Goal: Task Accomplishment & Management: Use online tool/utility

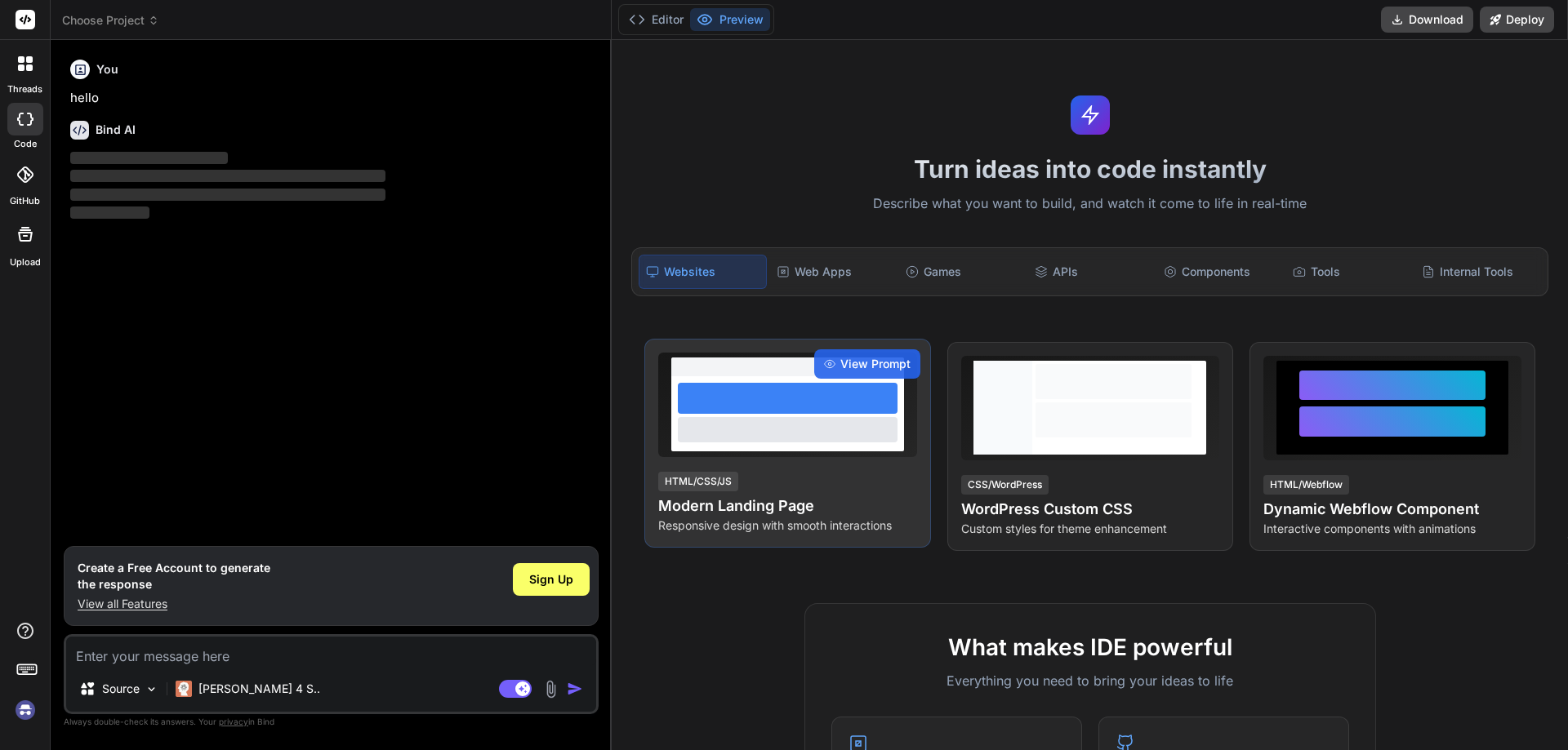
type textarea "x"
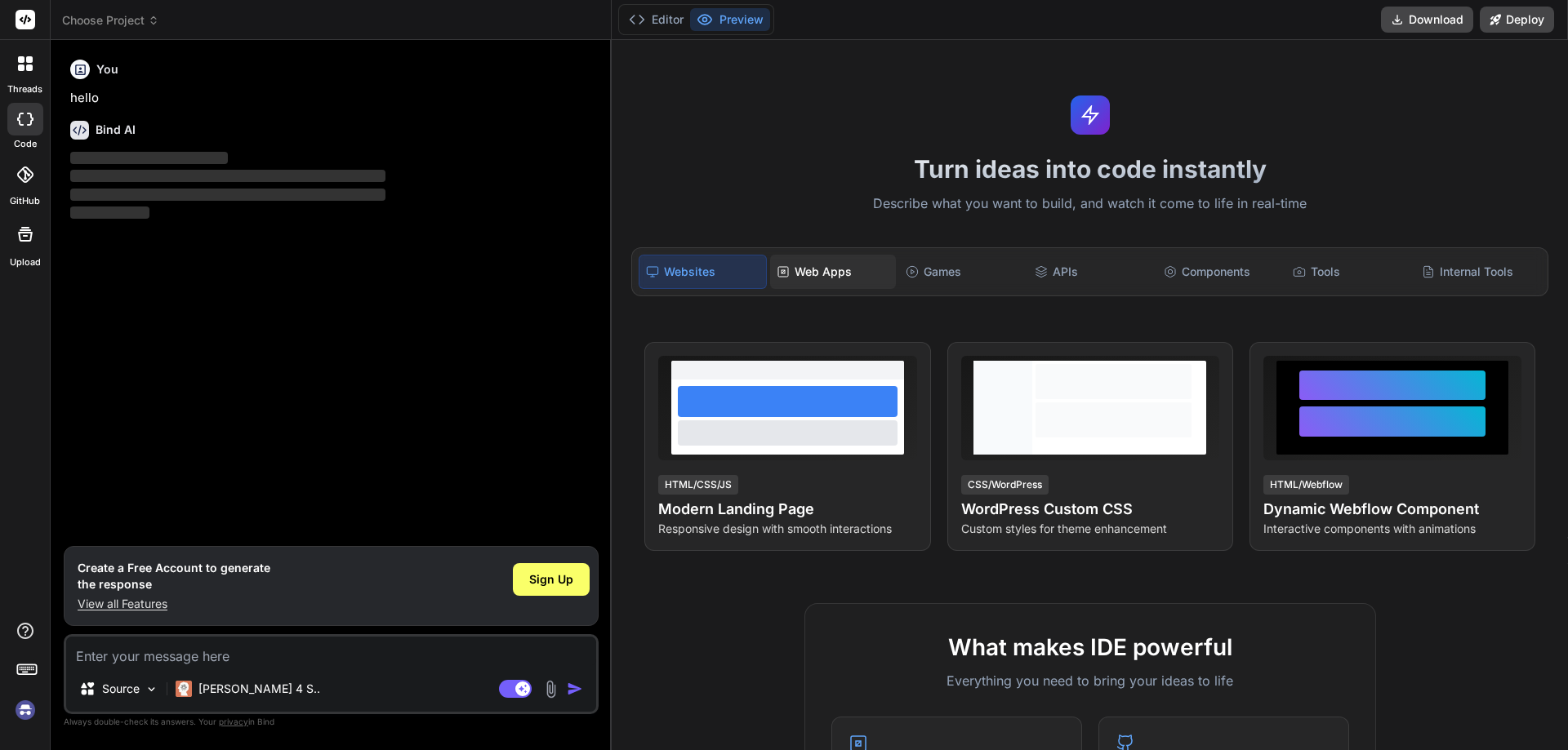
click at [836, 283] on div "Web Apps" at bounding box center [833, 272] width 126 height 34
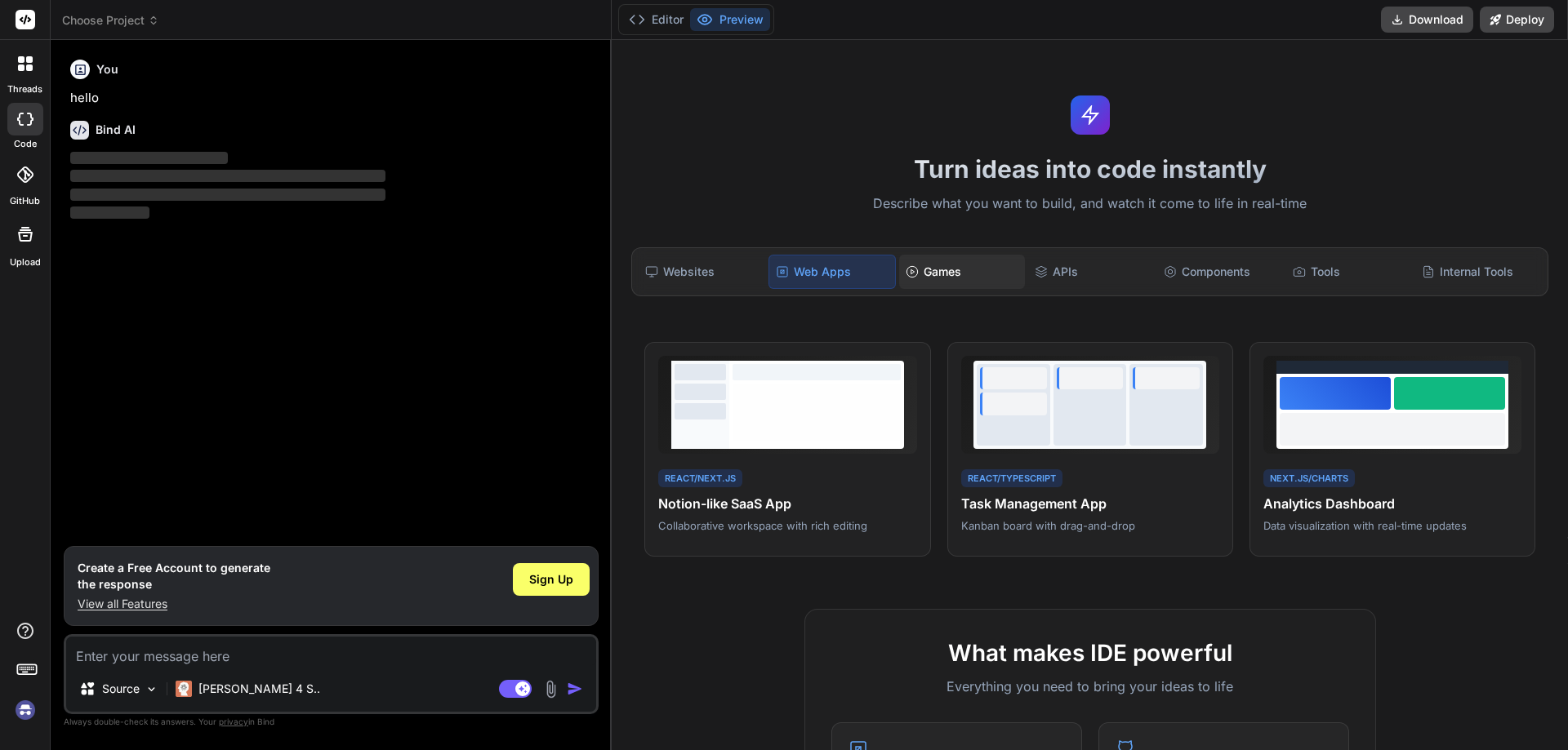
click at [930, 280] on div "Games" at bounding box center [962, 272] width 126 height 34
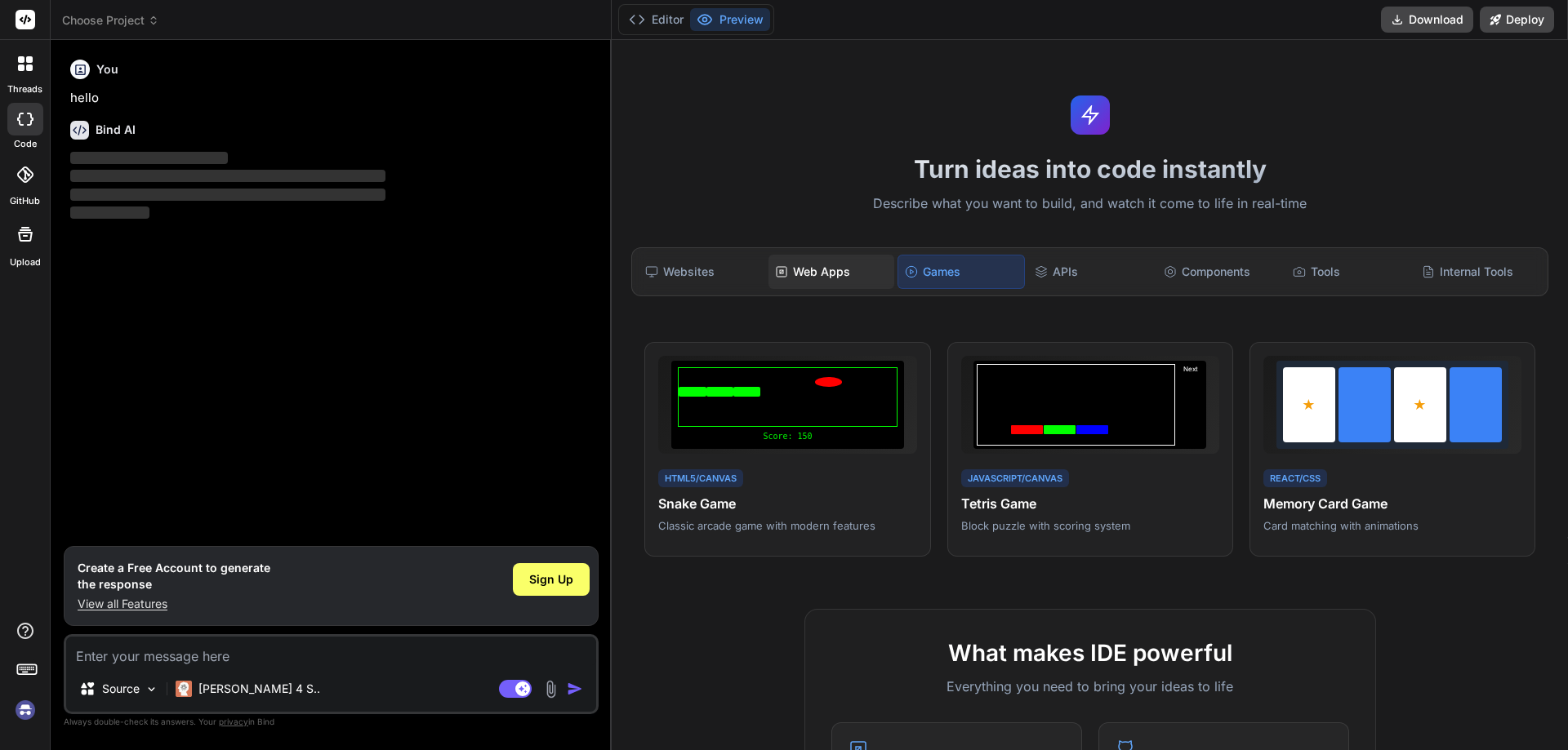
click at [839, 267] on div "Web Apps" at bounding box center [831, 272] width 126 height 34
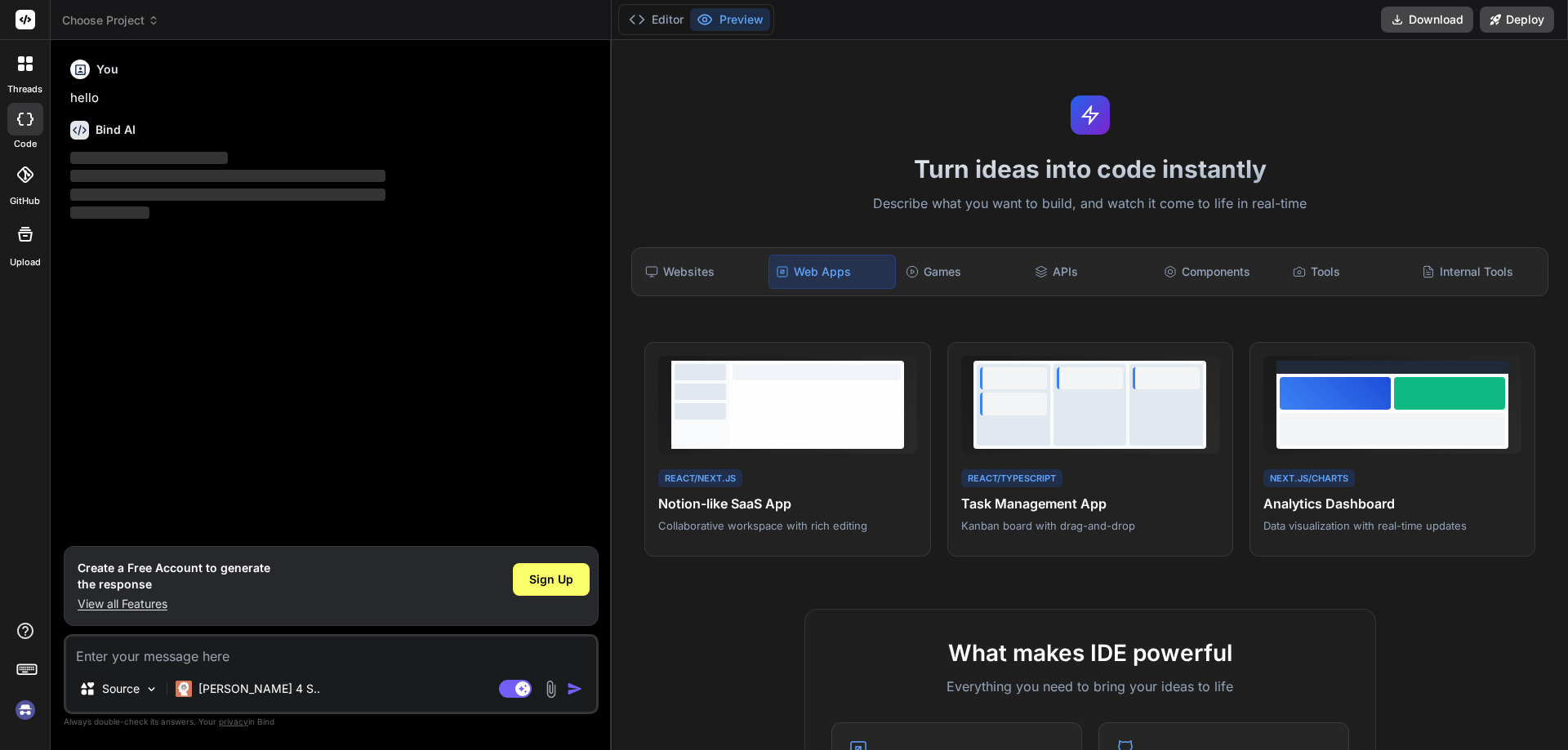
click at [23, 179] on icon at bounding box center [25, 175] width 16 height 16
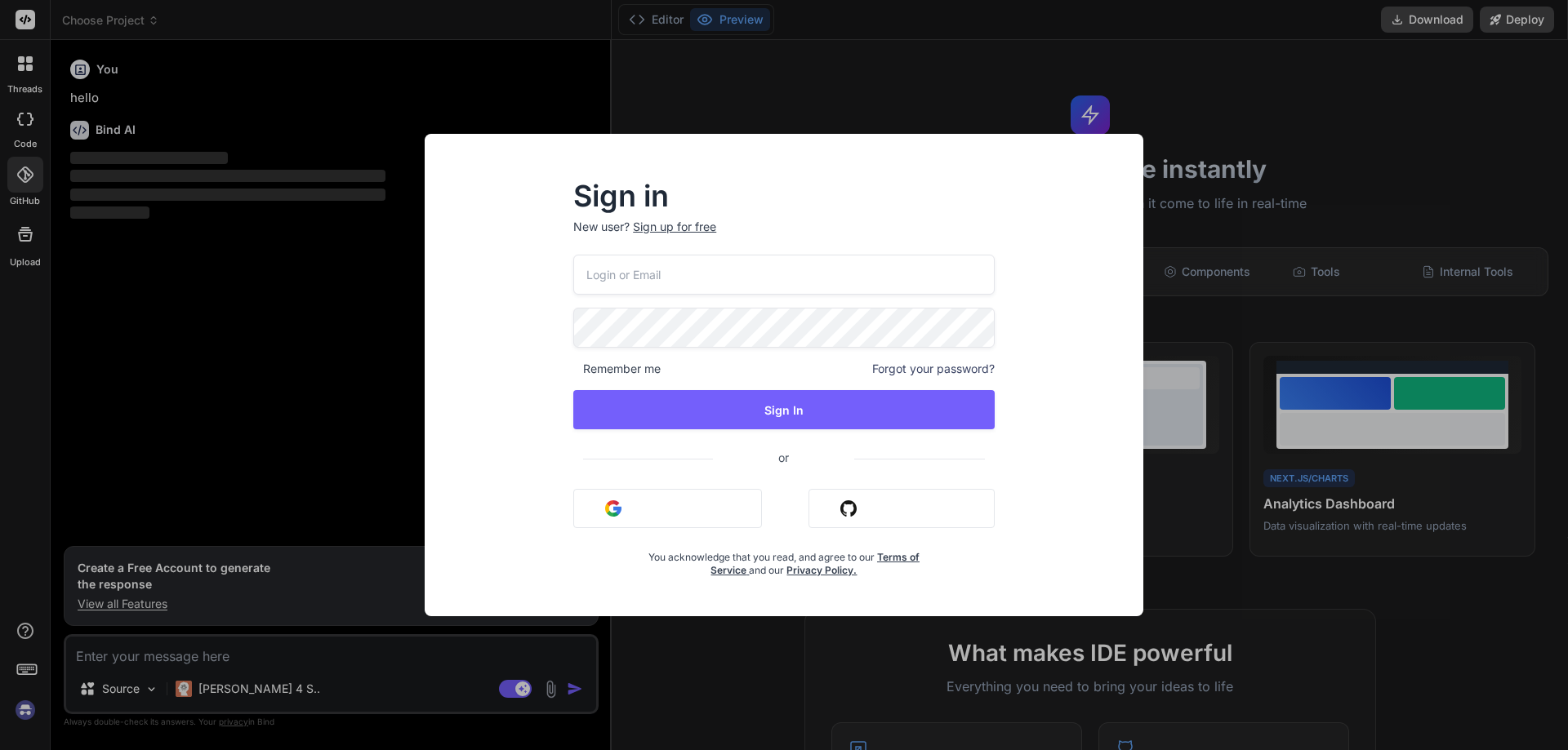
click at [821, 504] on button "Sign in with Github" at bounding box center [902, 509] width 186 height 39
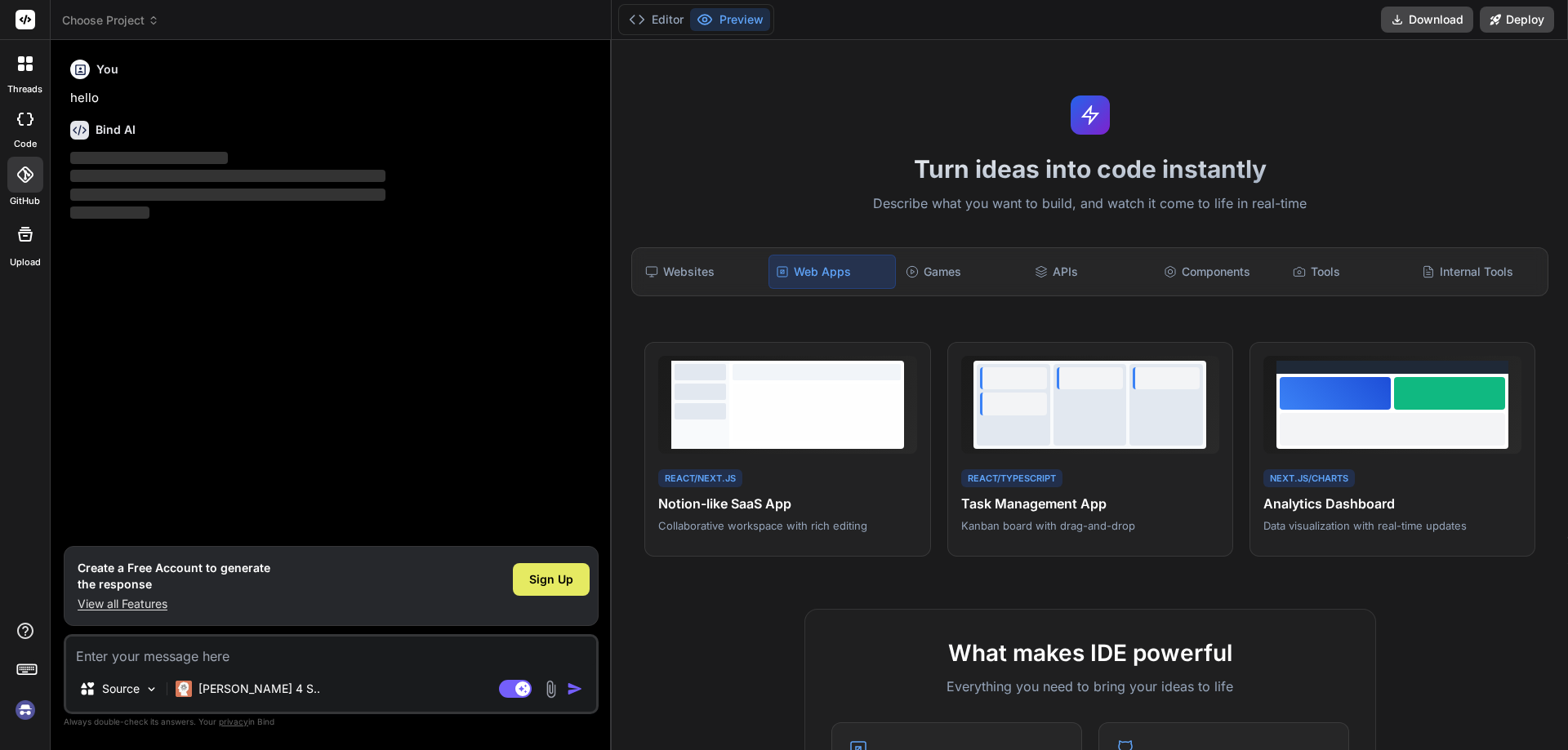
click at [546, 574] on span "Sign Up" at bounding box center [550, 580] width 44 height 16
click at [295, 656] on textarea at bounding box center [331, 651] width 530 height 30
type textarea "o"
type textarea "x"
type textarea "ok"
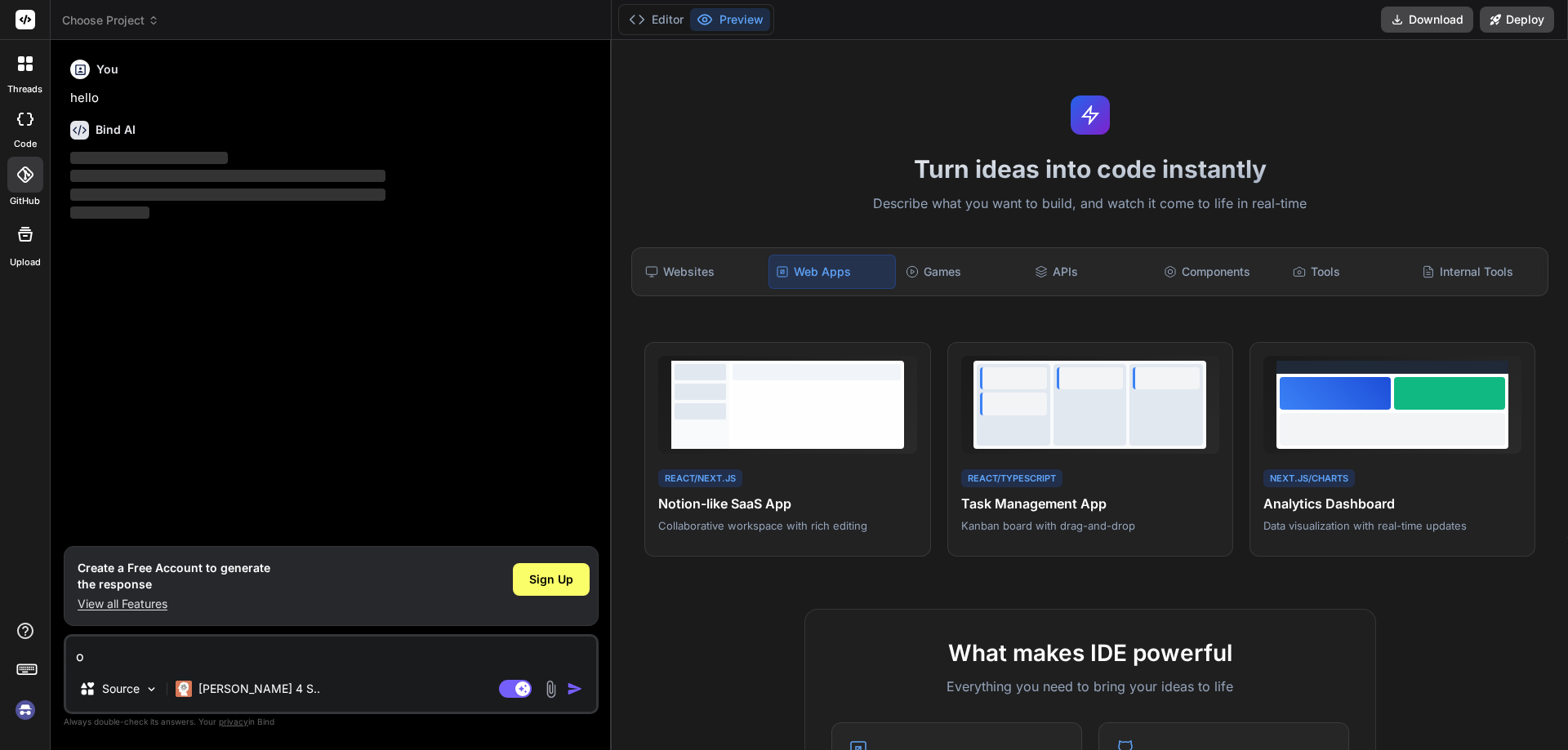
type textarea "x"
type textarea "oko"
type textarea "x"
type textarea "okok"
type textarea "x"
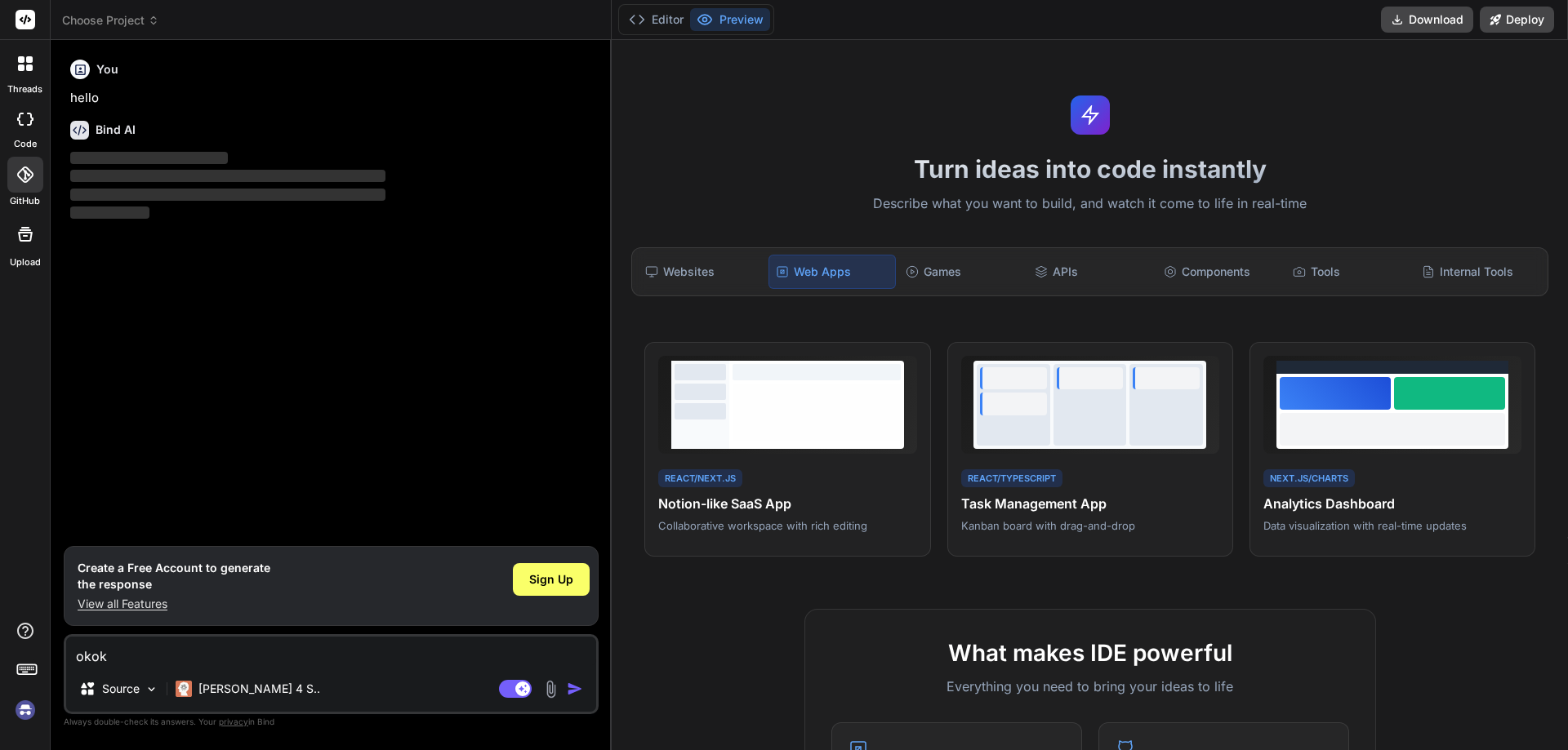
type textarea "okoko"
type textarea "x"
type textarea "okok"
type textarea "x"
type textarea "oko"
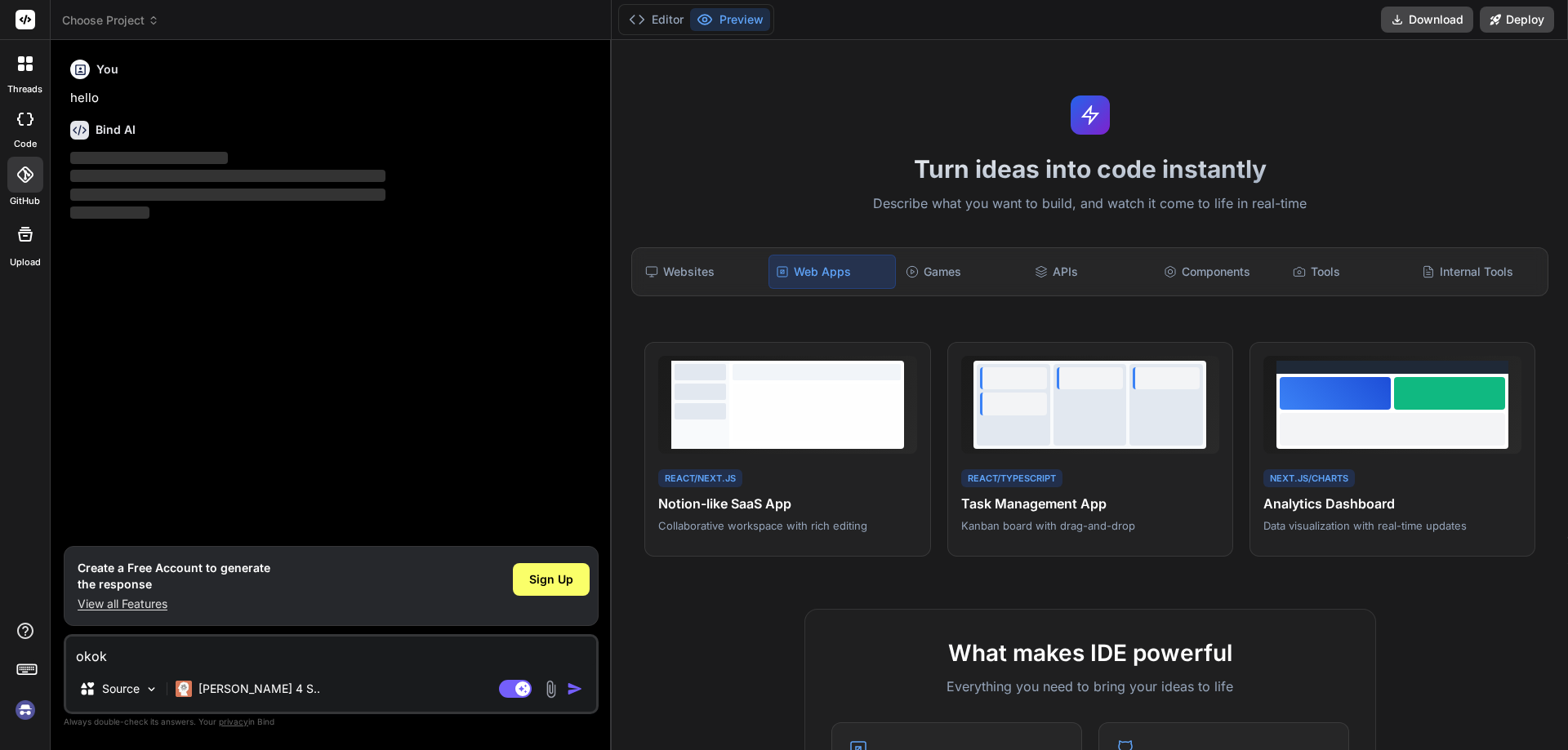
type textarea "x"
type textarea "ok"
type textarea "x"
type textarea "o"
type textarea "x"
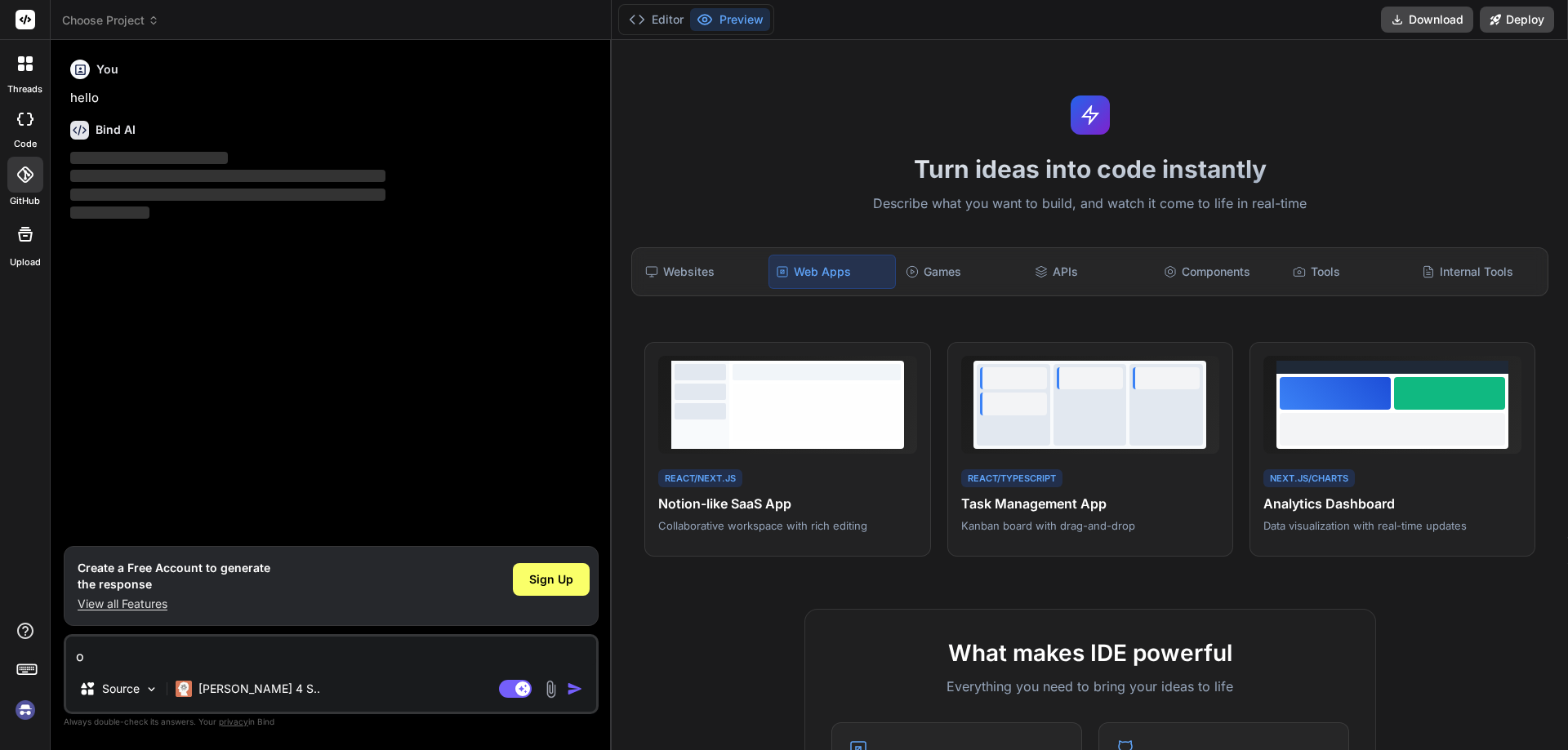
type textarea "x"
type textarea "h"
type textarea "x"
type textarea "hi"
type textarea "x"
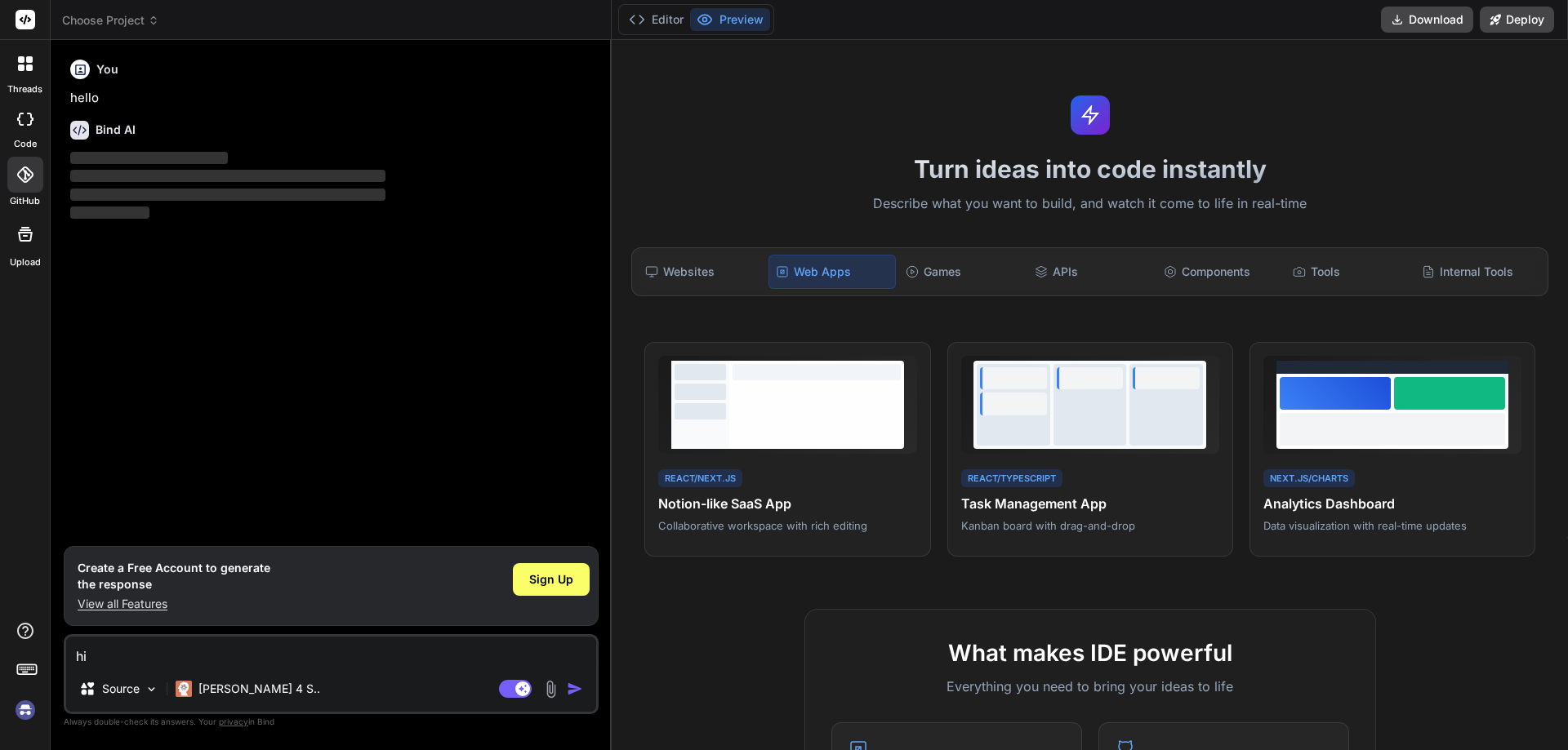
type textarea "hi"
click at [578, 687] on img "button" at bounding box center [575, 689] width 16 height 16
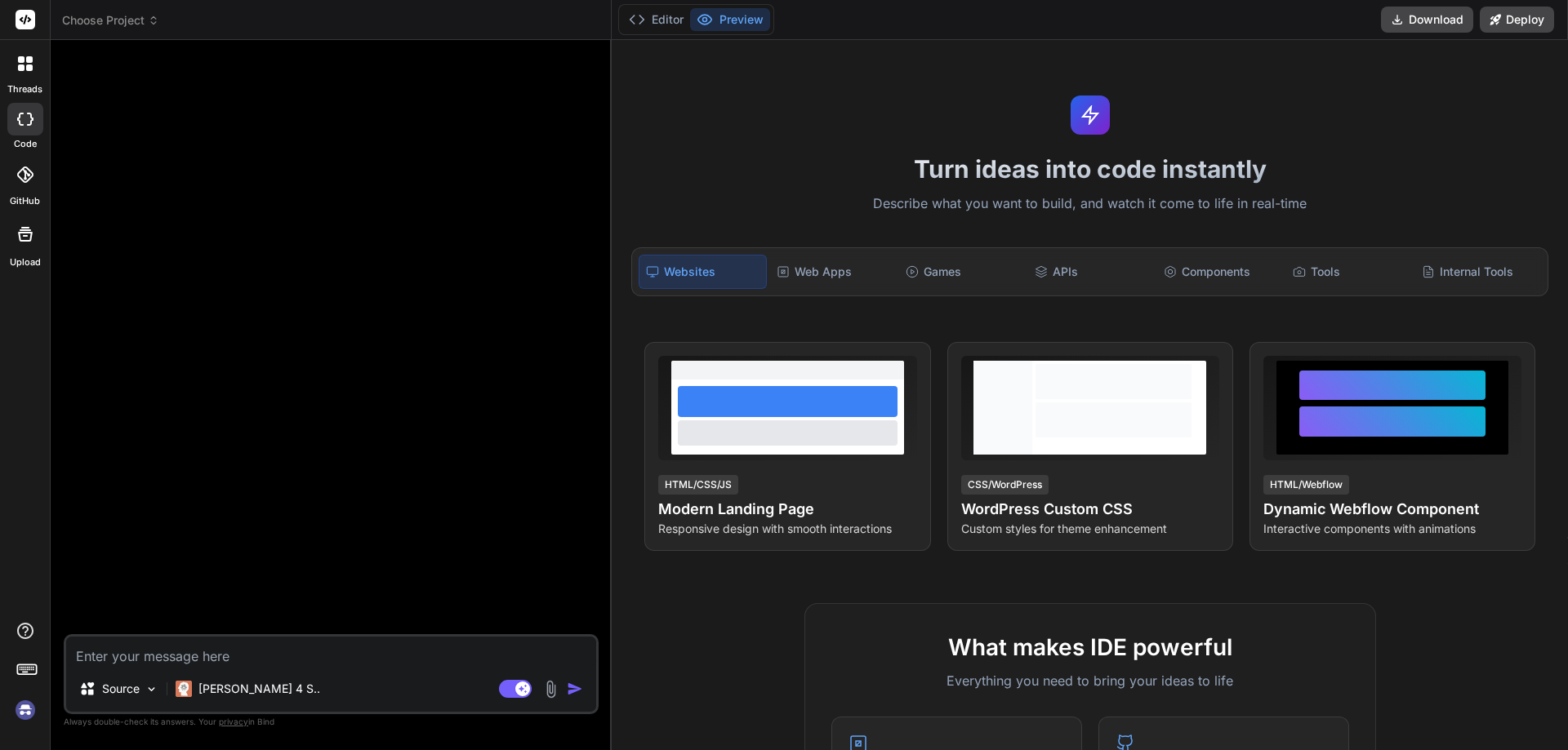
click at [391, 660] on textarea at bounding box center [331, 651] width 530 height 30
click at [134, 13] on span "Choose Project" at bounding box center [110, 21] width 97 height 16
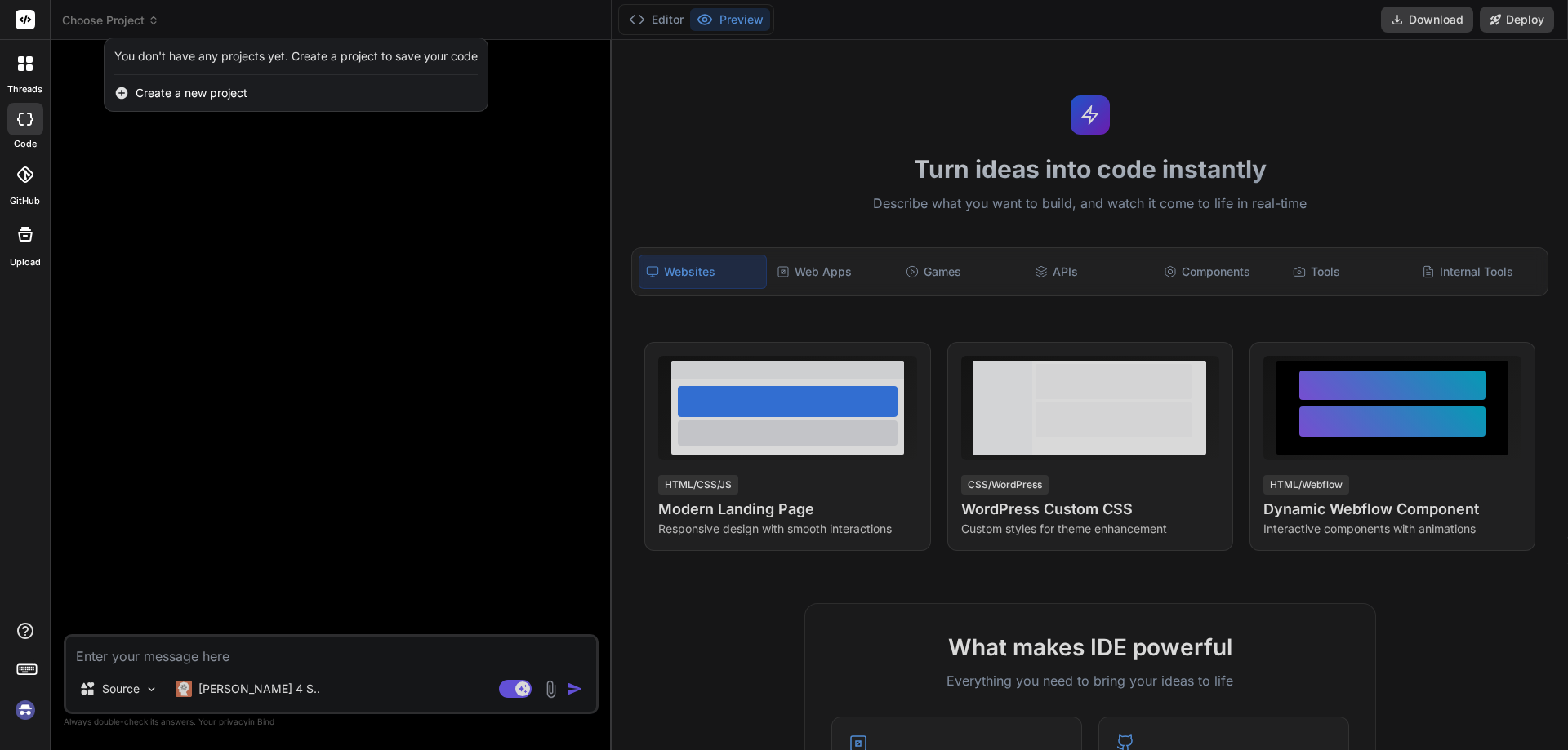
click at [192, 136] on div at bounding box center [784, 375] width 1568 height 750
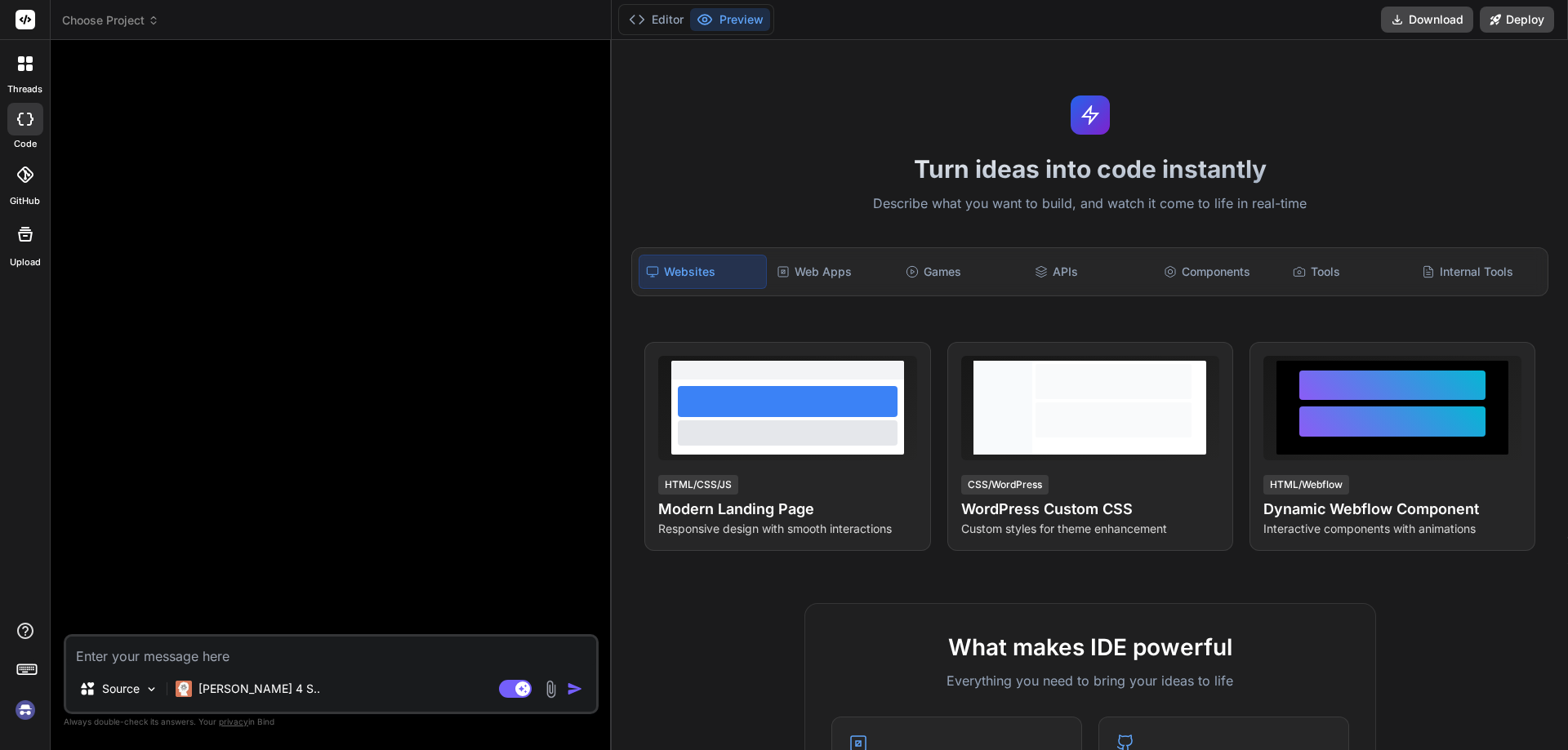
click at [23, 180] on icon at bounding box center [25, 175] width 16 height 16
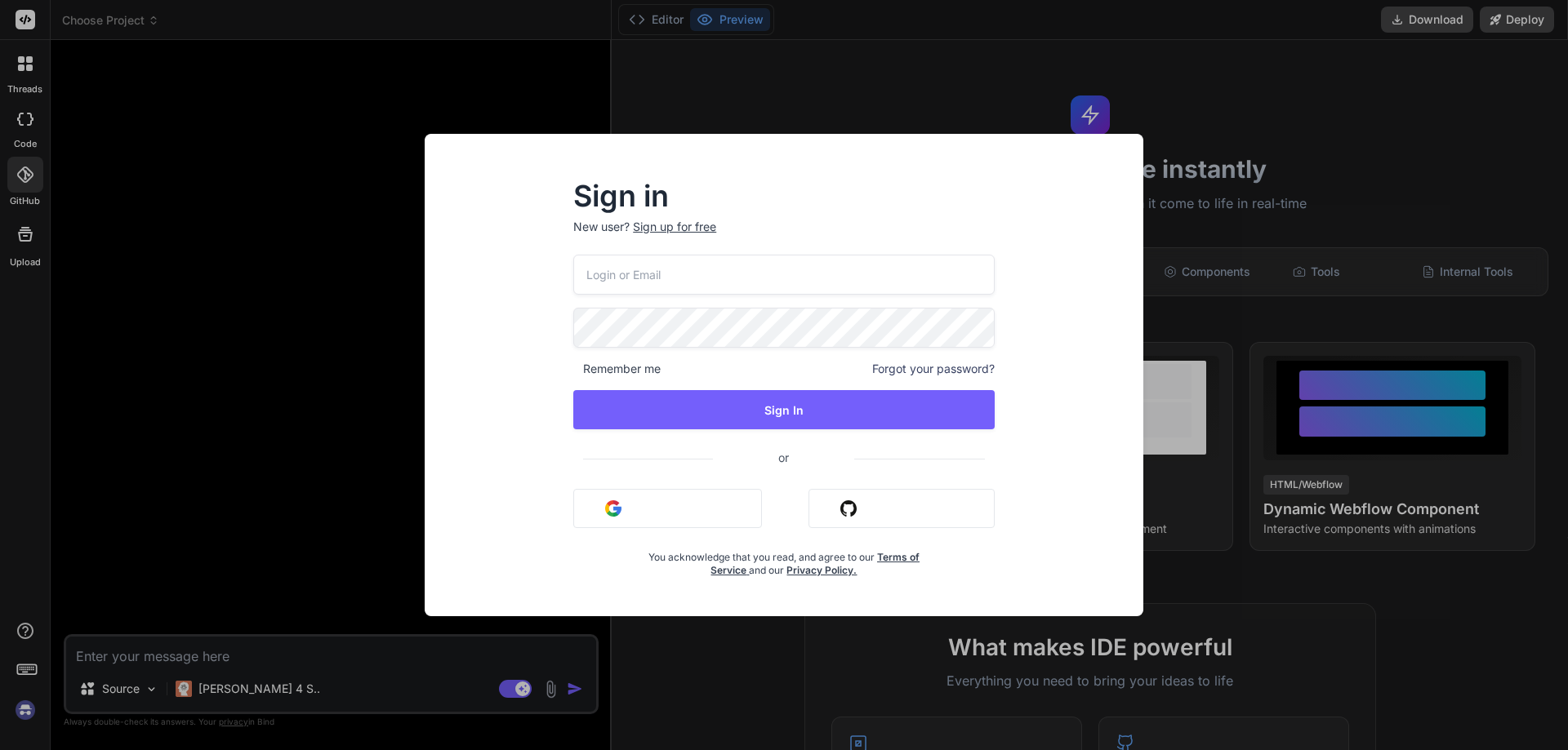
click at [873, 505] on button "Sign in with Github" at bounding box center [902, 509] width 186 height 39
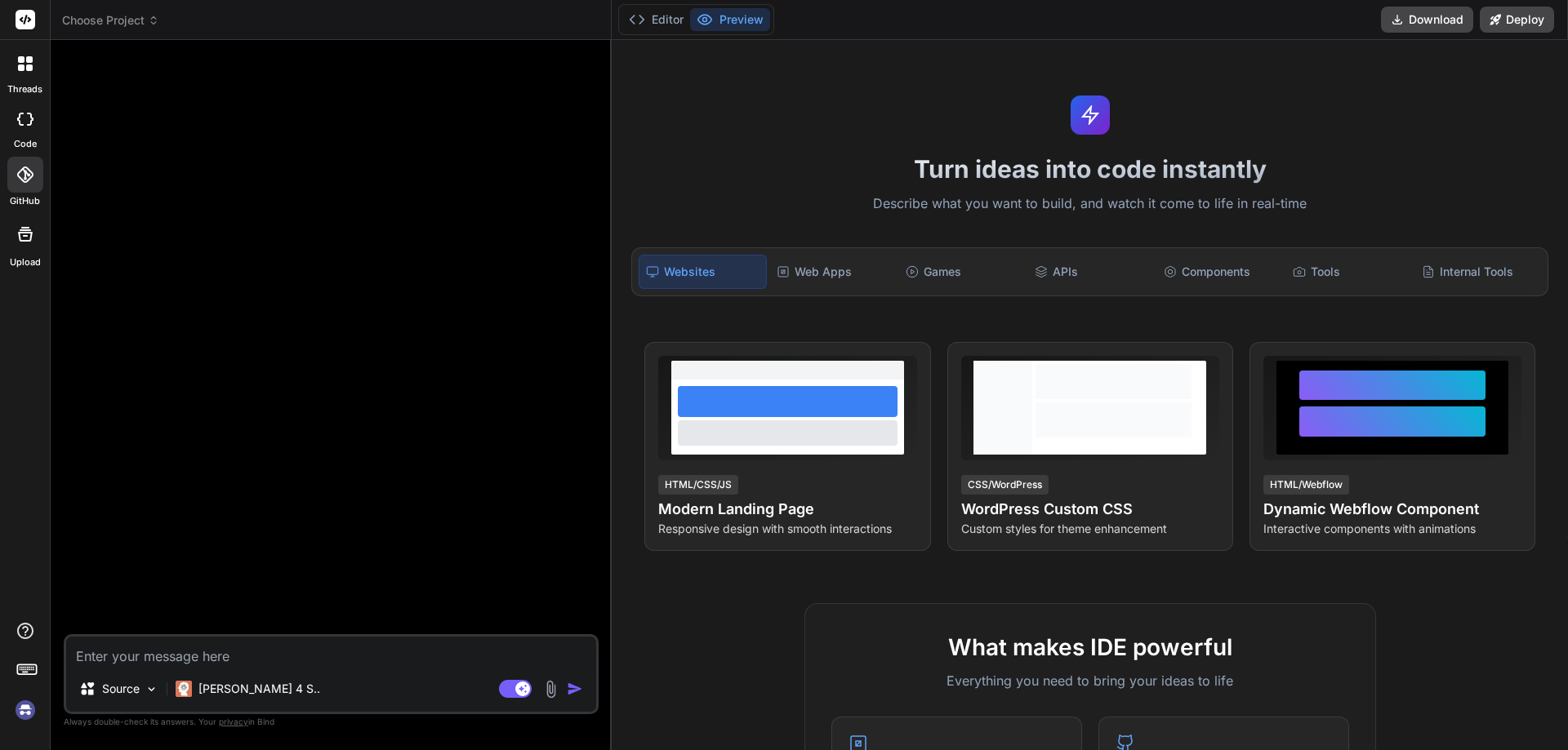
click at [20, 123] on icon at bounding box center [20, 119] width 6 height 13
click at [22, 171] on icon at bounding box center [25, 175] width 16 height 16
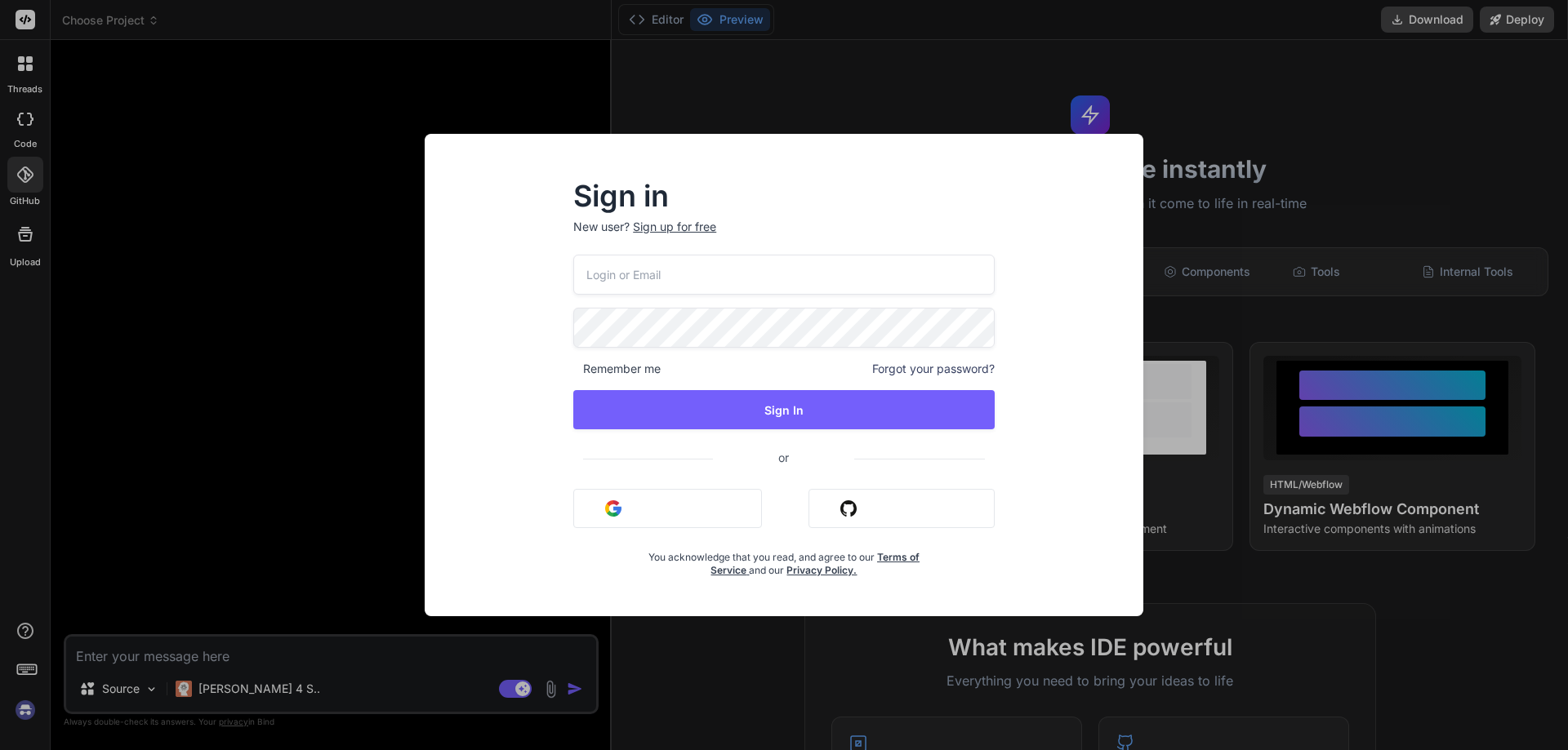
click at [140, 160] on div "Sign in New user? Sign up for free Remember me Forgot your password? Sign In or…" at bounding box center [784, 375] width 1568 height 750
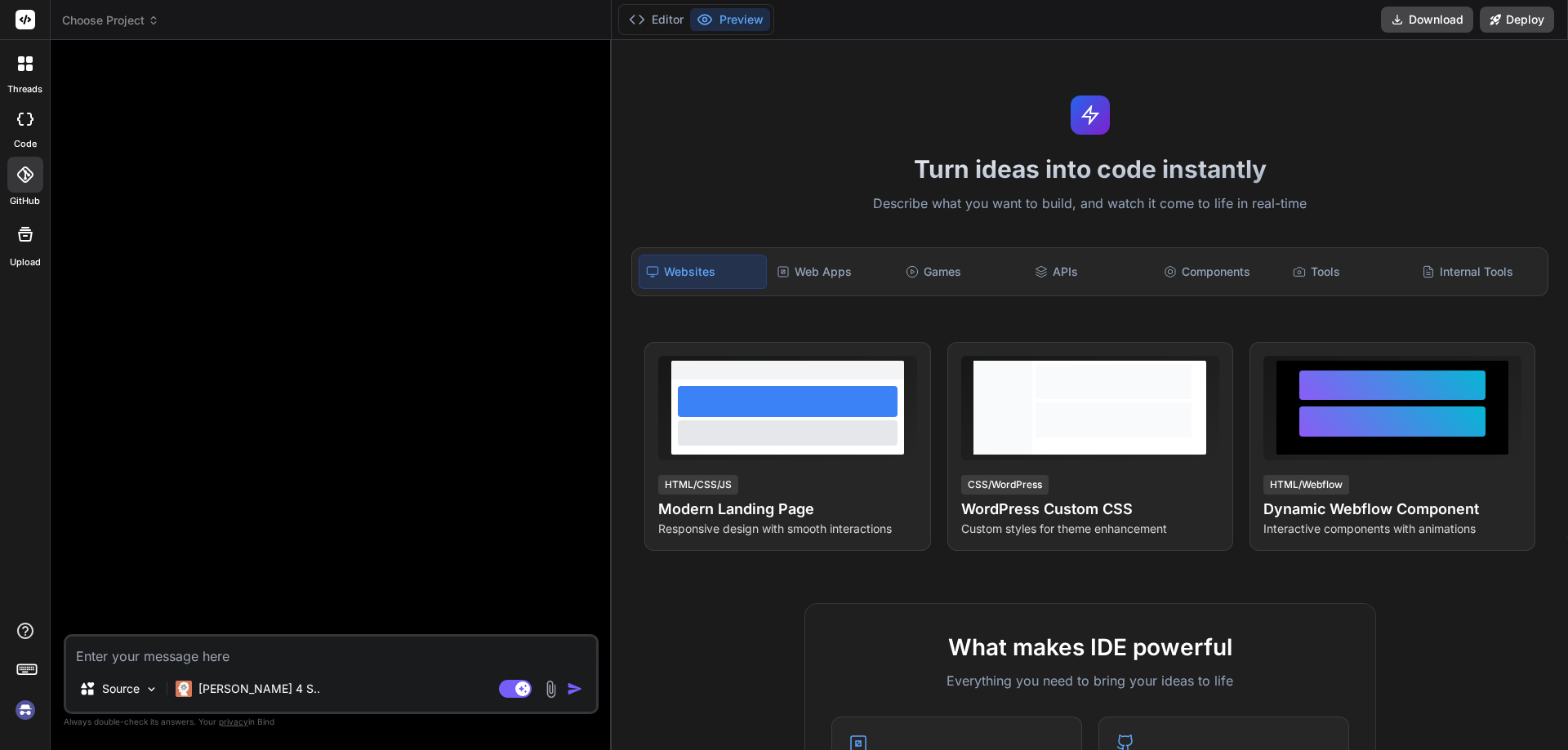
click at [37, 129] on div at bounding box center [25, 119] width 36 height 32
click at [35, 171] on div at bounding box center [25, 175] width 36 height 36
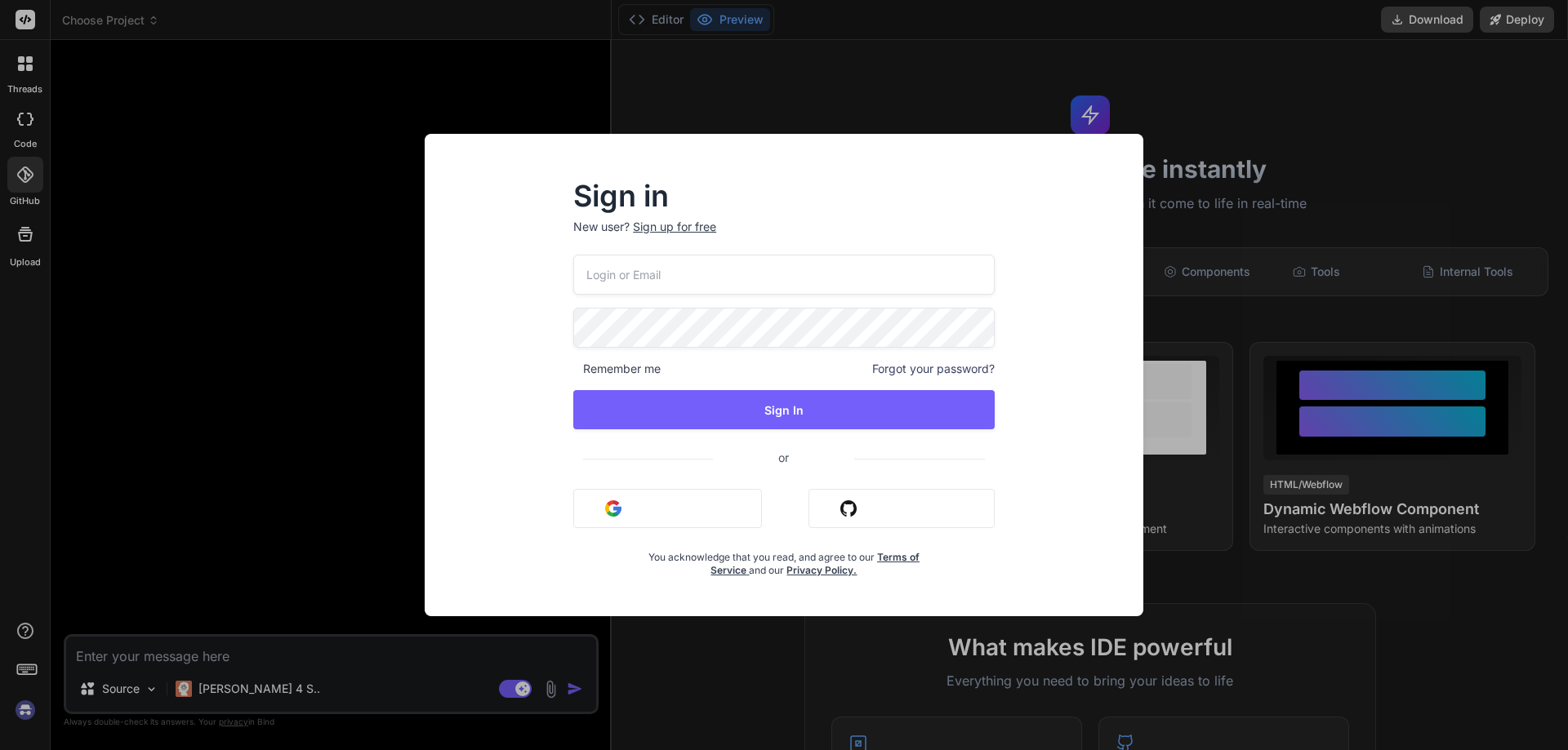
click at [713, 509] on button "Sign in with Google" at bounding box center [668, 509] width 188 height 39
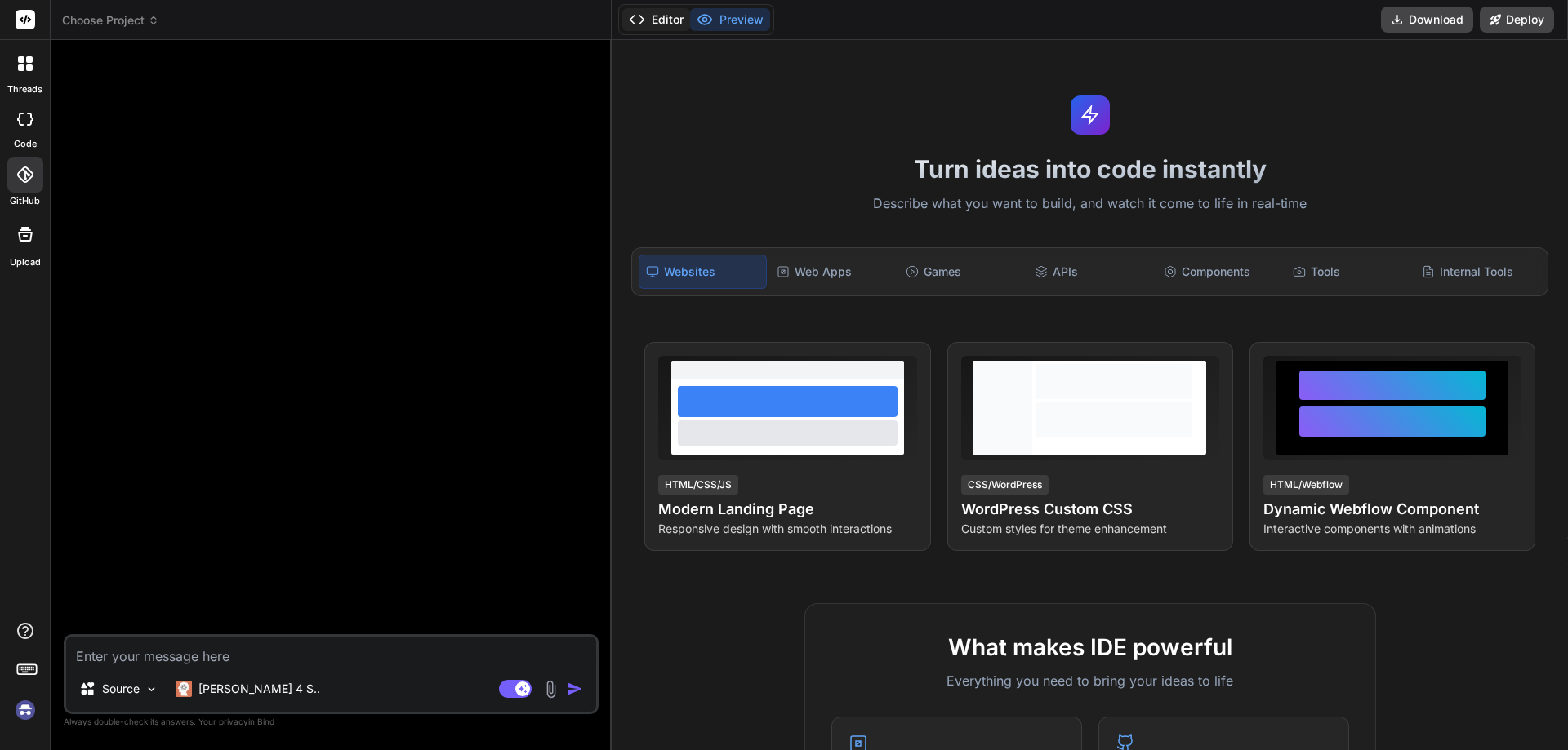
click at [673, 22] on button "Editor" at bounding box center [656, 20] width 68 height 23
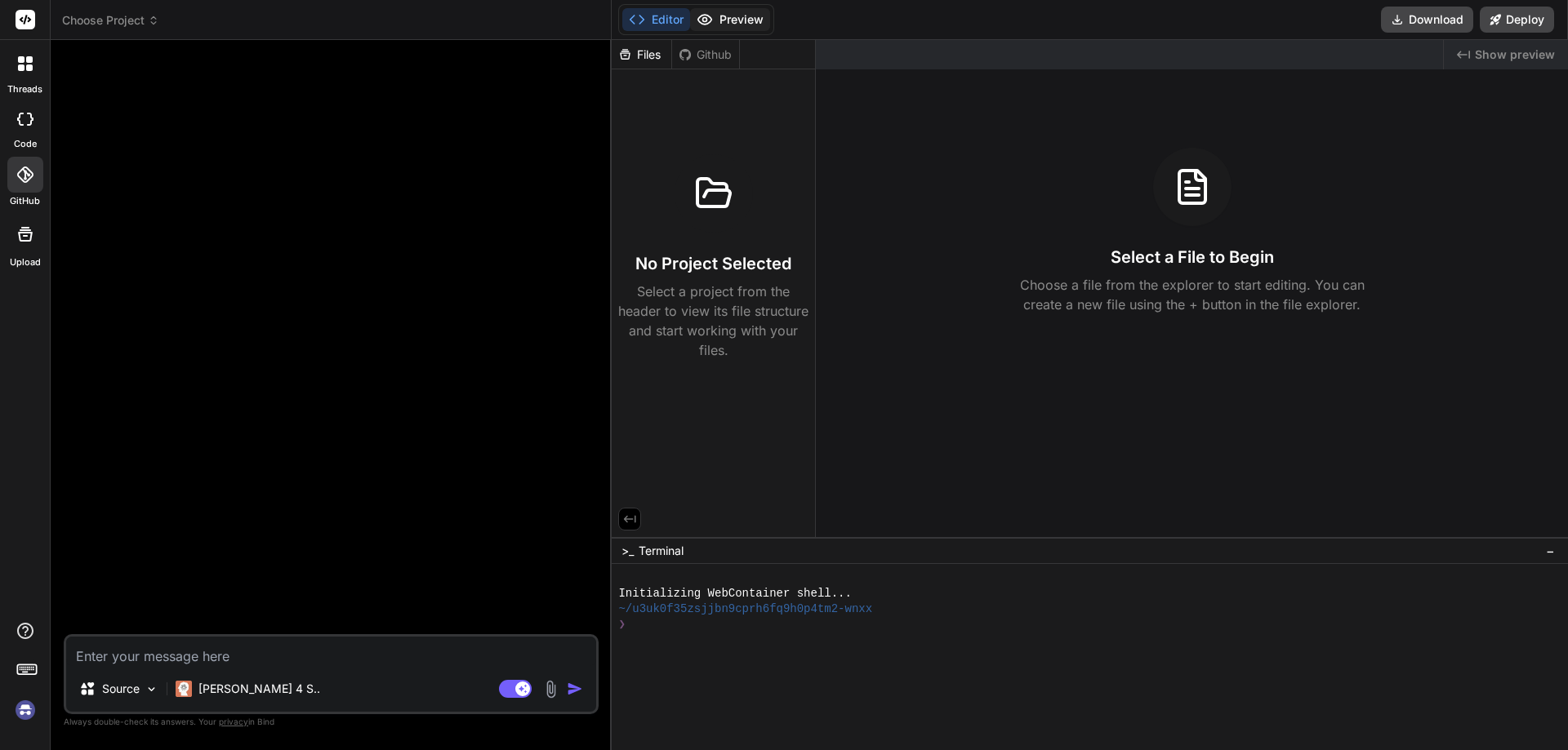
click at [724, 20] on button "Preview" at bounding box center [730, 20] width 80 height 23
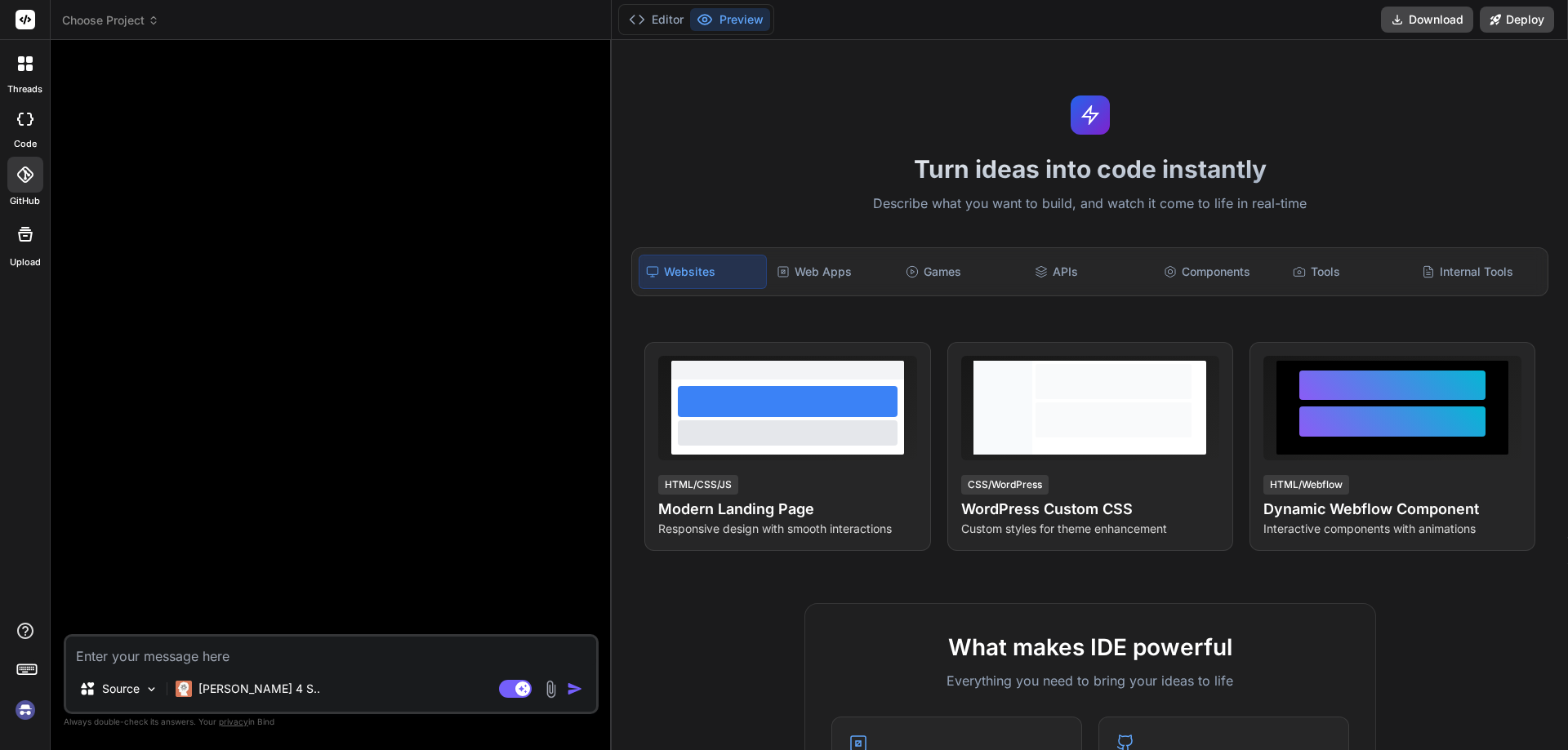
click at [35, 142] on label "code" at bounding box center [25, 143] width 23 height 13
click at [25, 175] on icon at bounding box center [24, 175] width 16 height 16
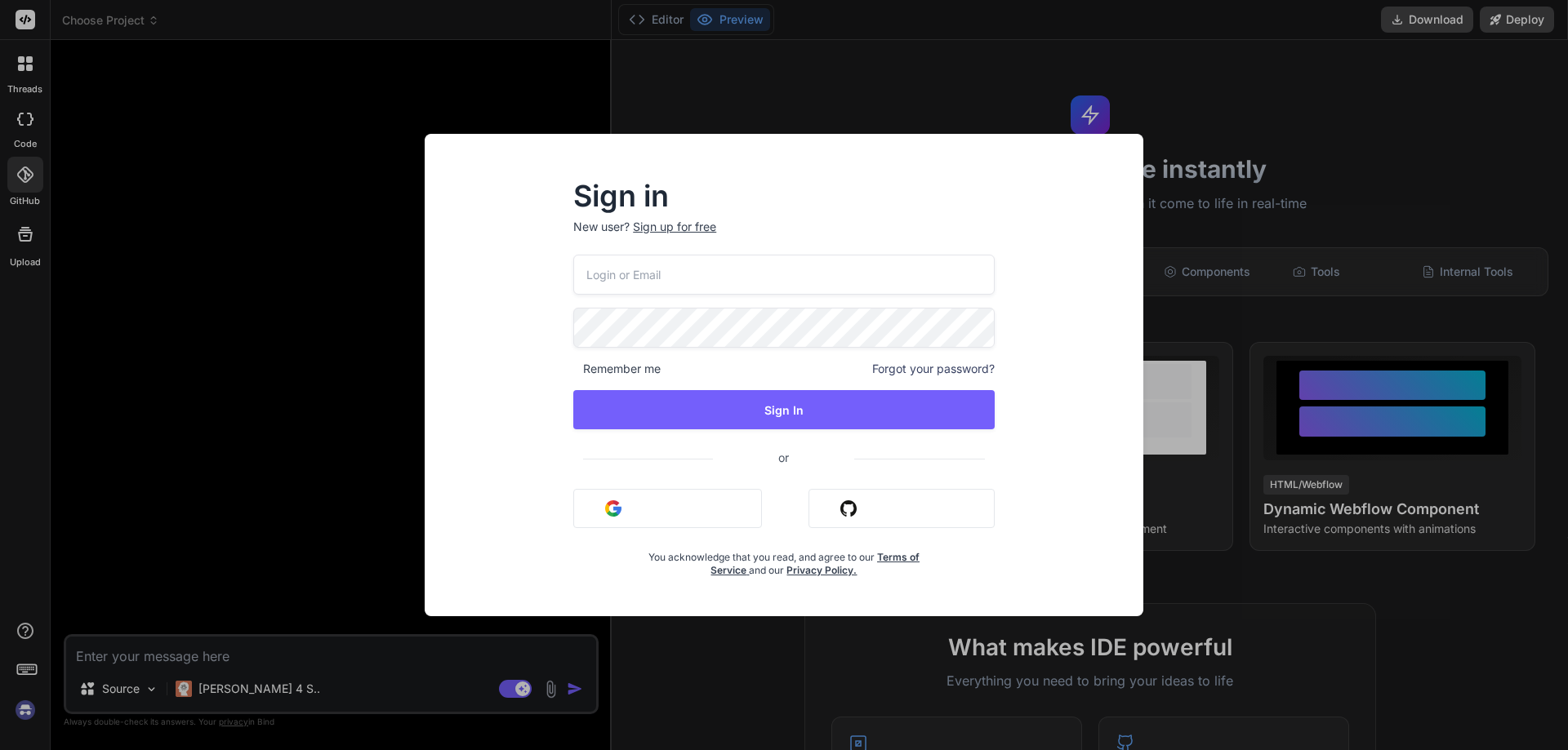
click at [248, 222] on div "Sign in New user? Sign up for free Remember me Forgot your password? Sign In or…" at bounding box center [784, 375] width 1568 height 750
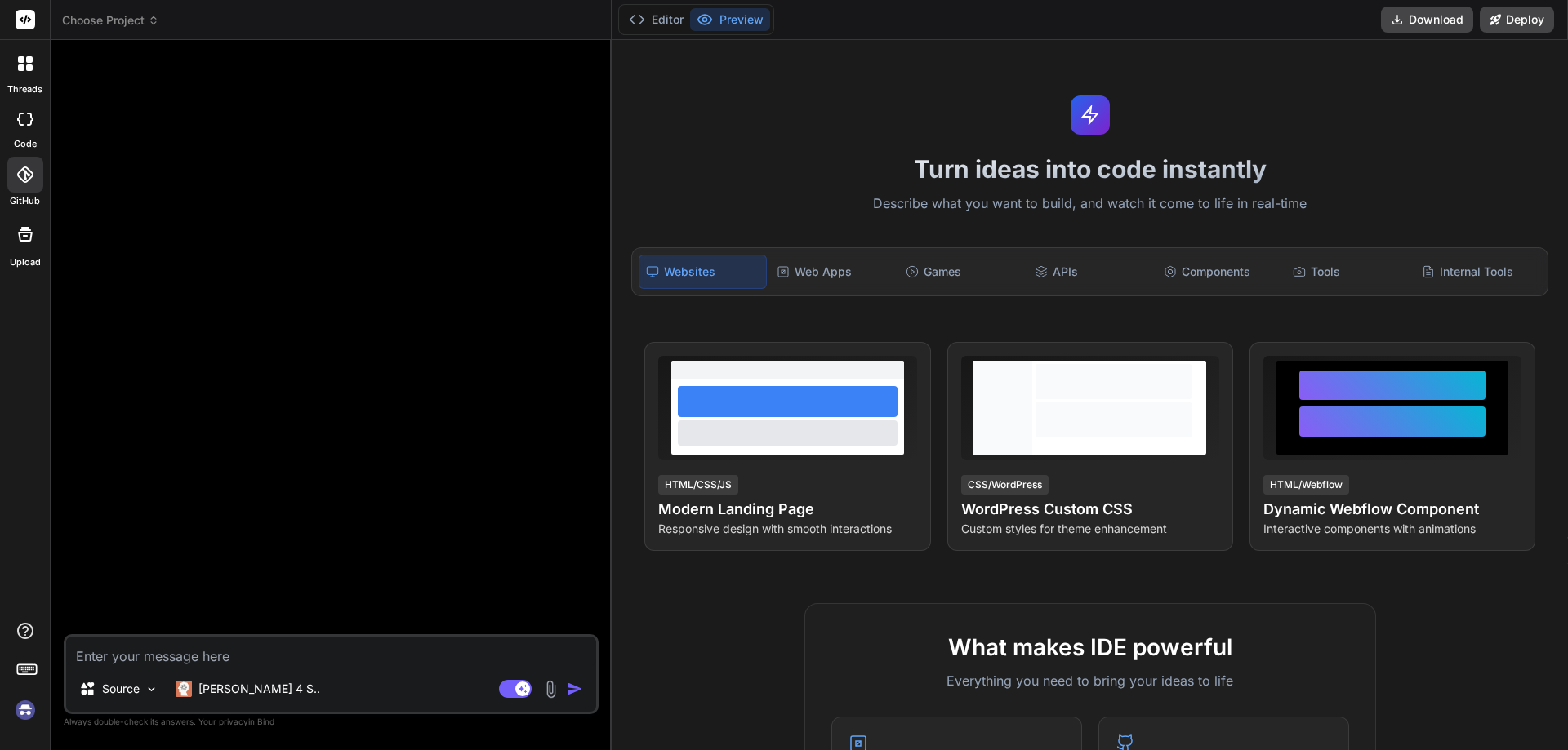
click at [24, 20] on icon at bounding box center [26, 19] width 13 height 10
click at [23, 19] on rect at bounding box center [25, 20] width 20 height 20
click at [22, 712] on img at bounding box center [25, 710] width 28 height 28
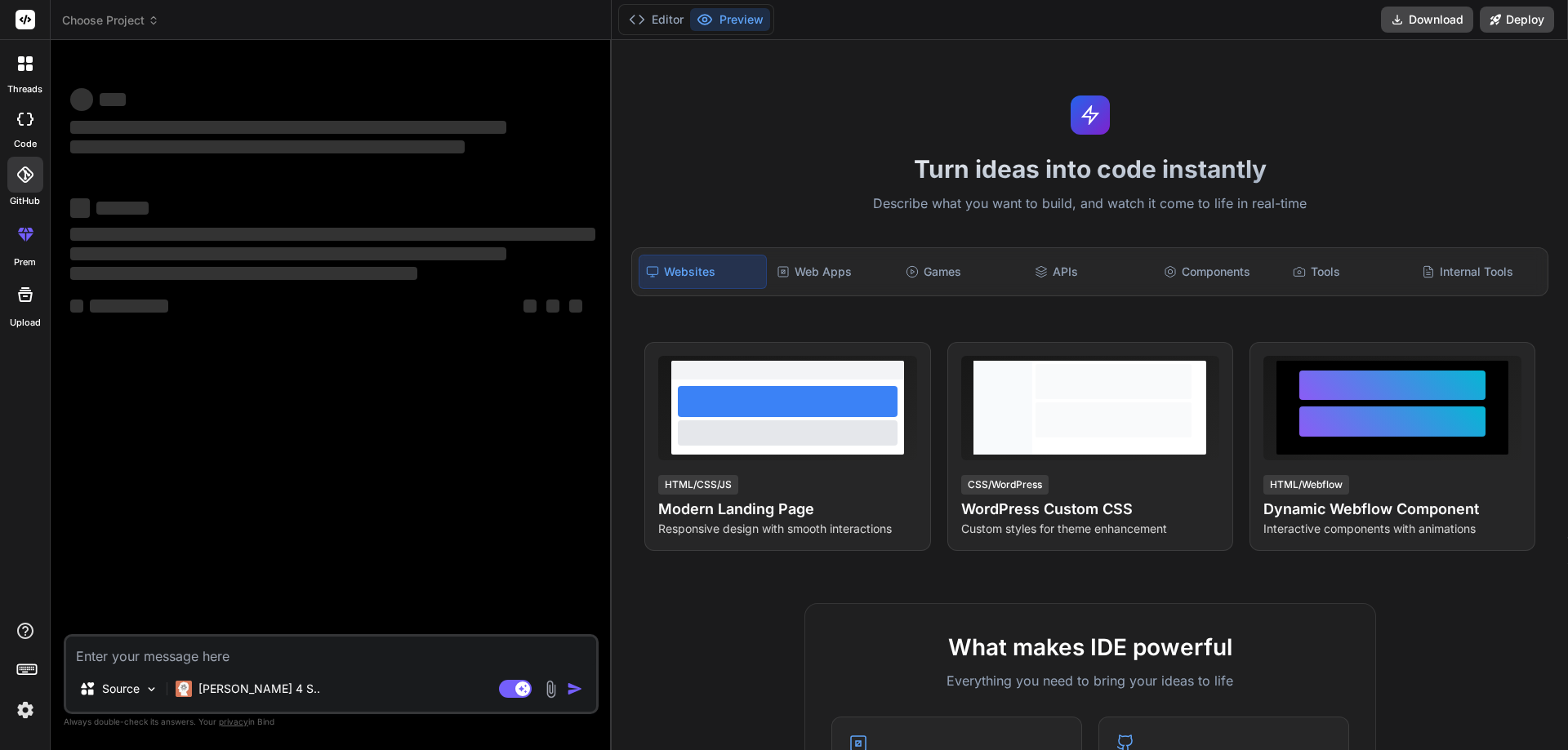
type textarea "x"
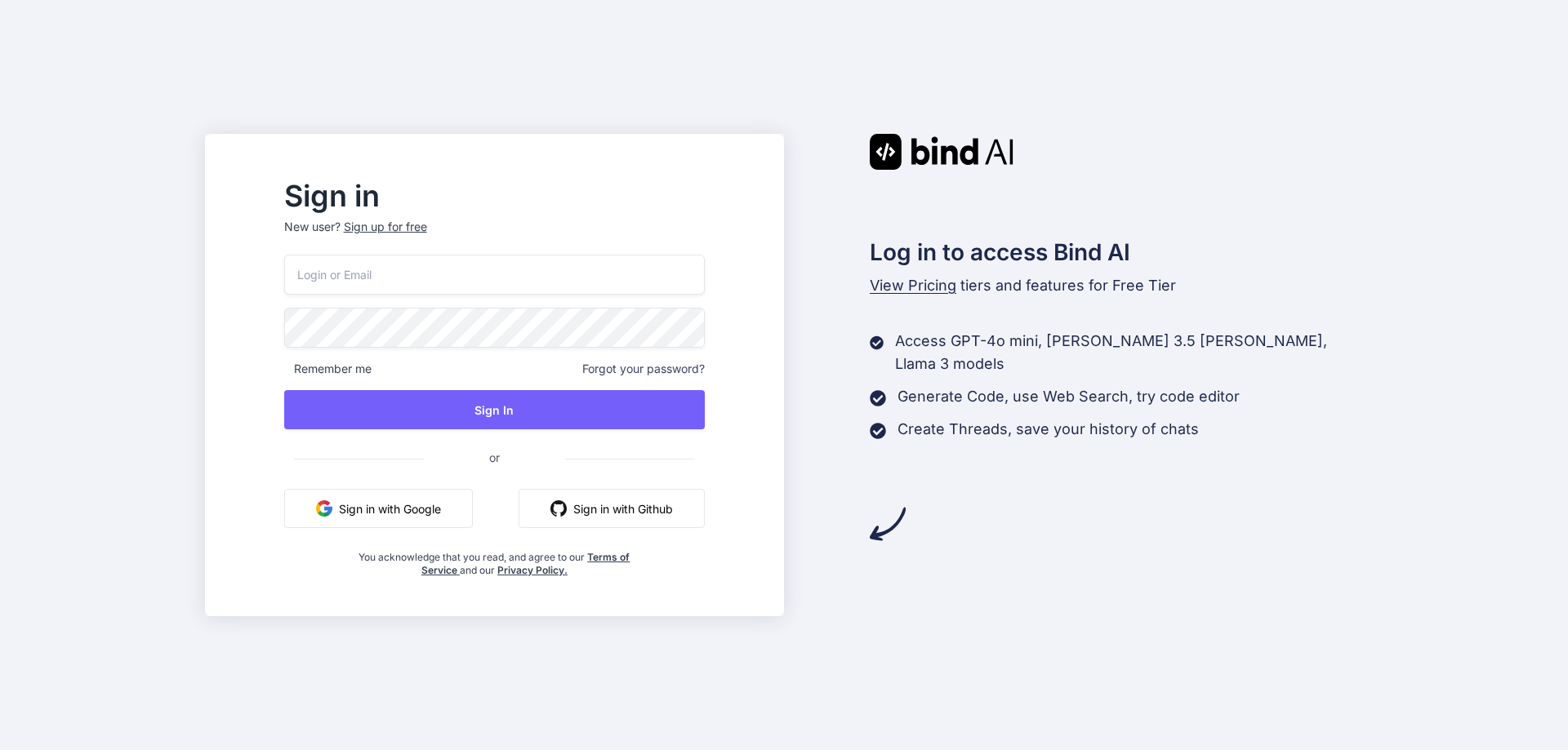
click at [633, 528] on button "Sign in with Github" at bounding box center [611, 509] width 186 height 39
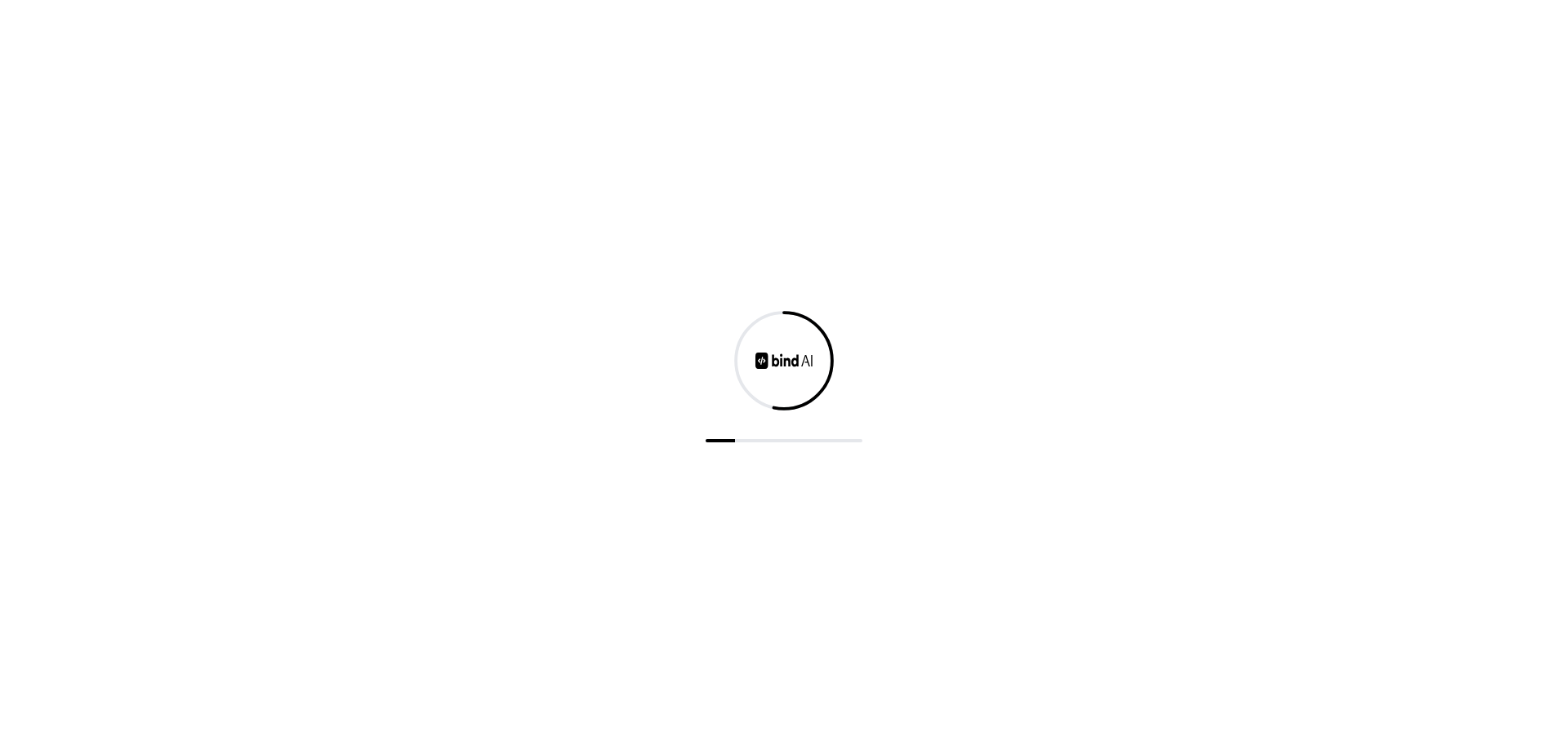
click at [840, 344] on div at bounding box center [784, 375] width 1568 height 750
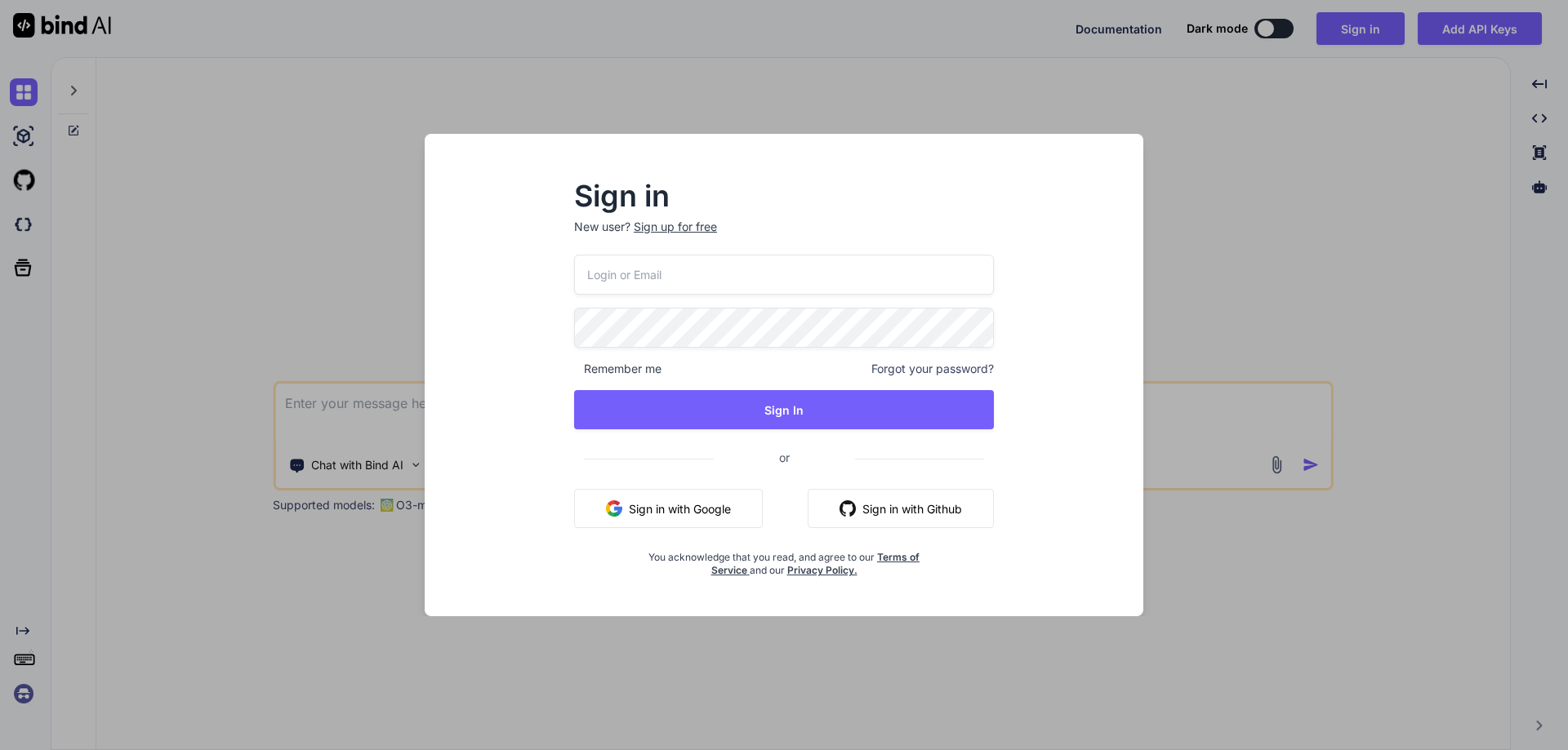
type textarea "x"
click at [900, 502] on button "Sign in with Github" at bounding box center [902, 509] width 186 height 39
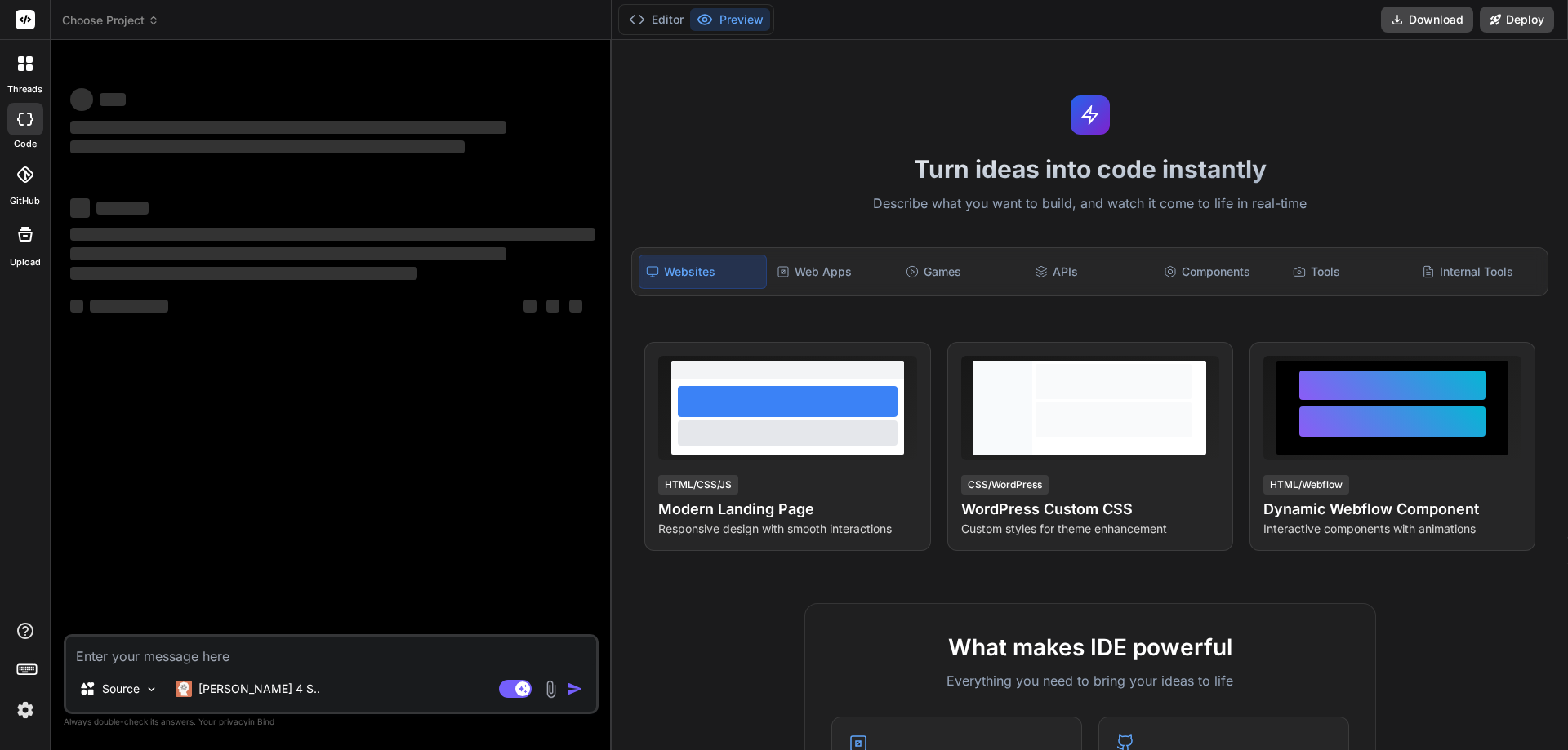
click at [30, 179] on icon at bounding box center [24, 175] width 16 height 16
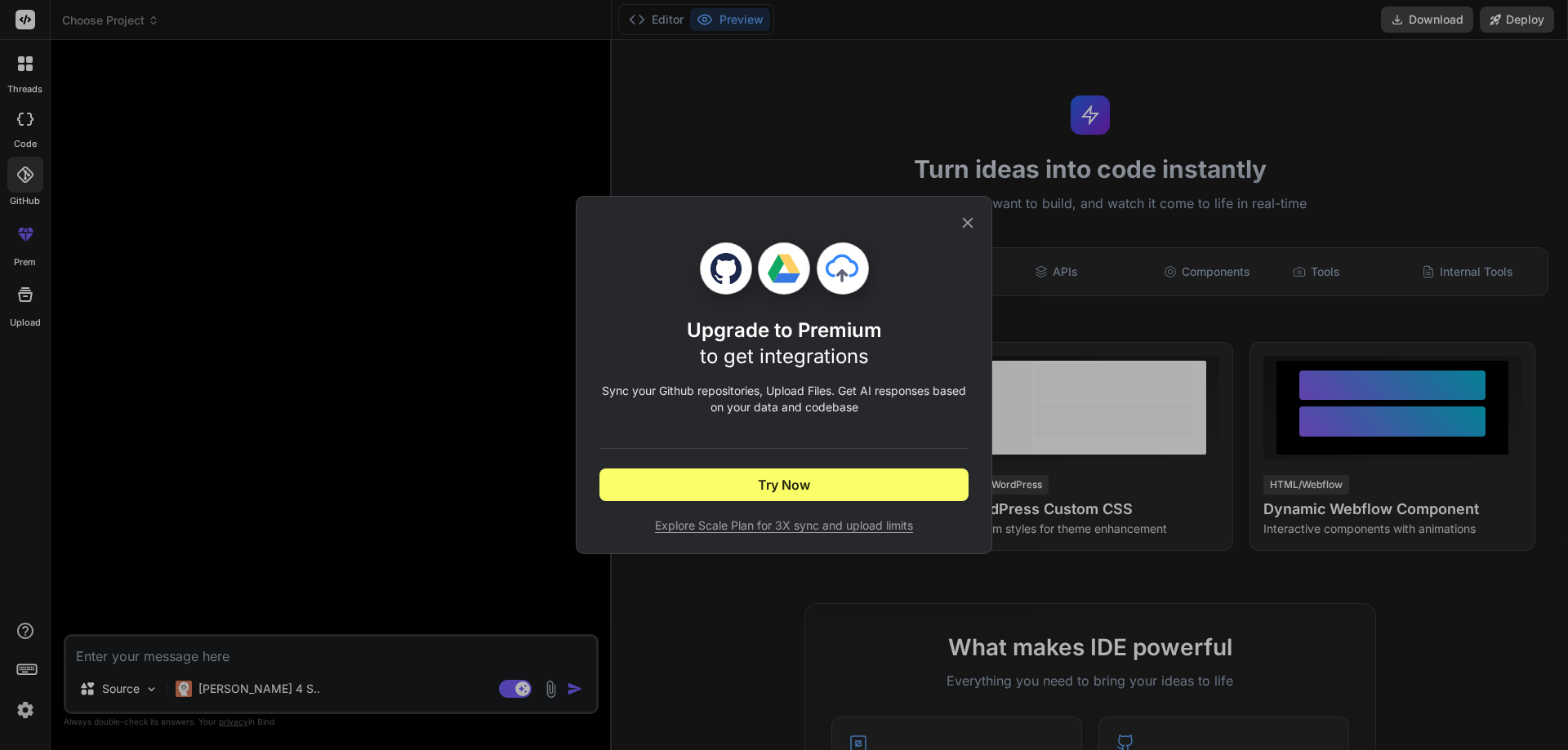
click at [326, 192] on div "Upgrade to Premium to get integrations Sync your Github repositories, Upload Fi…" at bounding box center [784, 375] width 1568 height 750
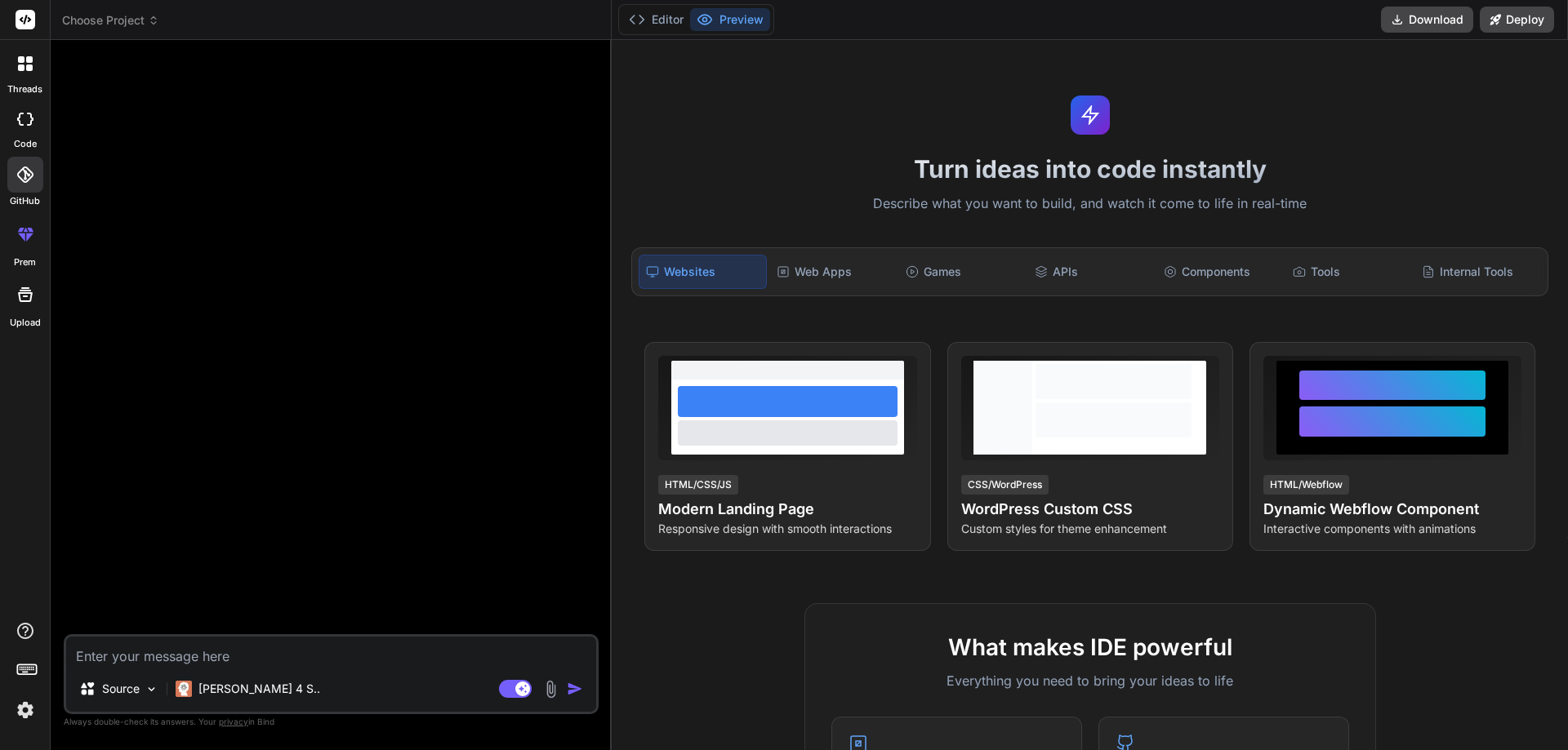
click at [22, 169] on icon at bounding box center [24, 175] width 16 height 16
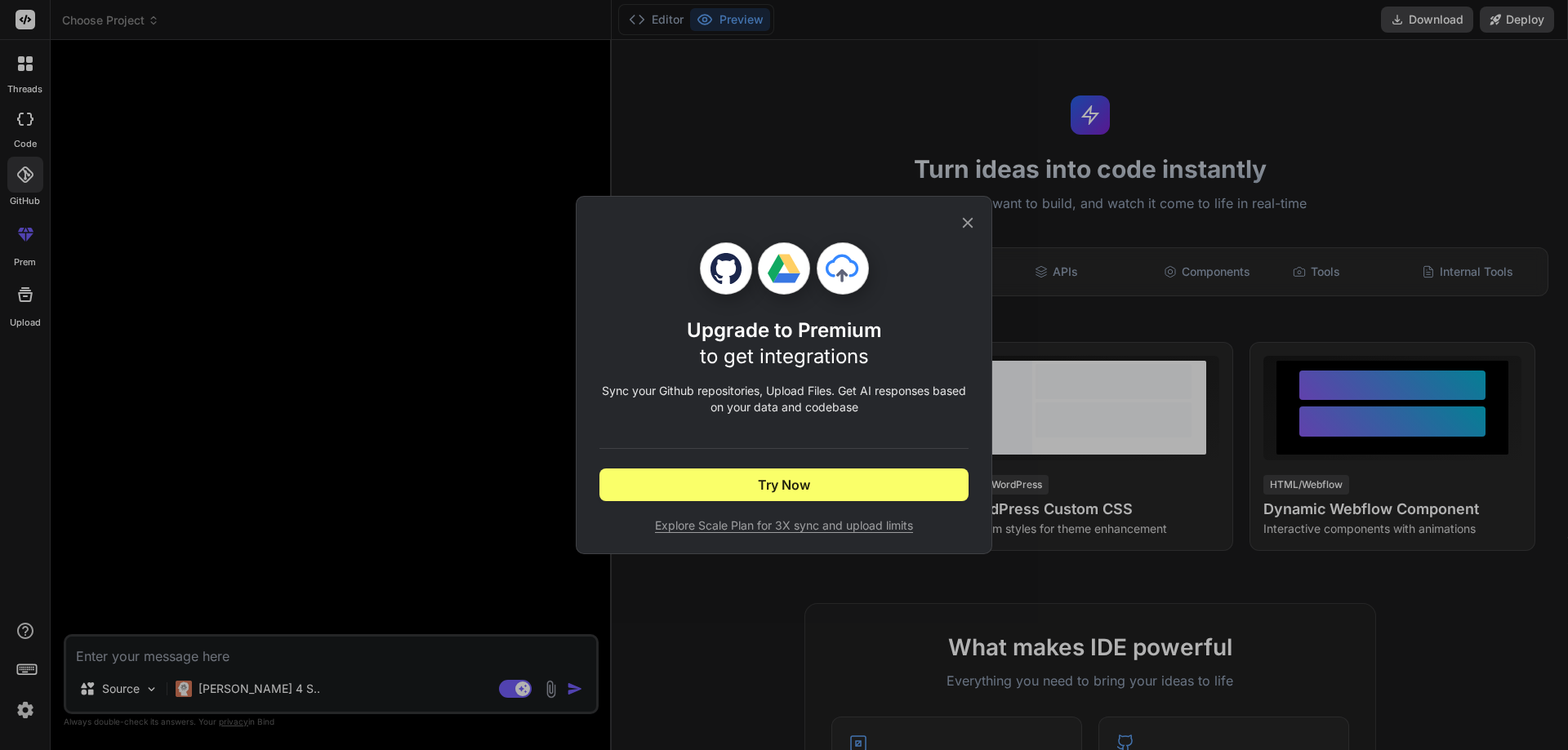
click at [518, 321] on div "Upgrade to Premium to get integrations Sync your Github repositories, Upload Fi…" at bounding box center [784, 375] width 1568 height 750
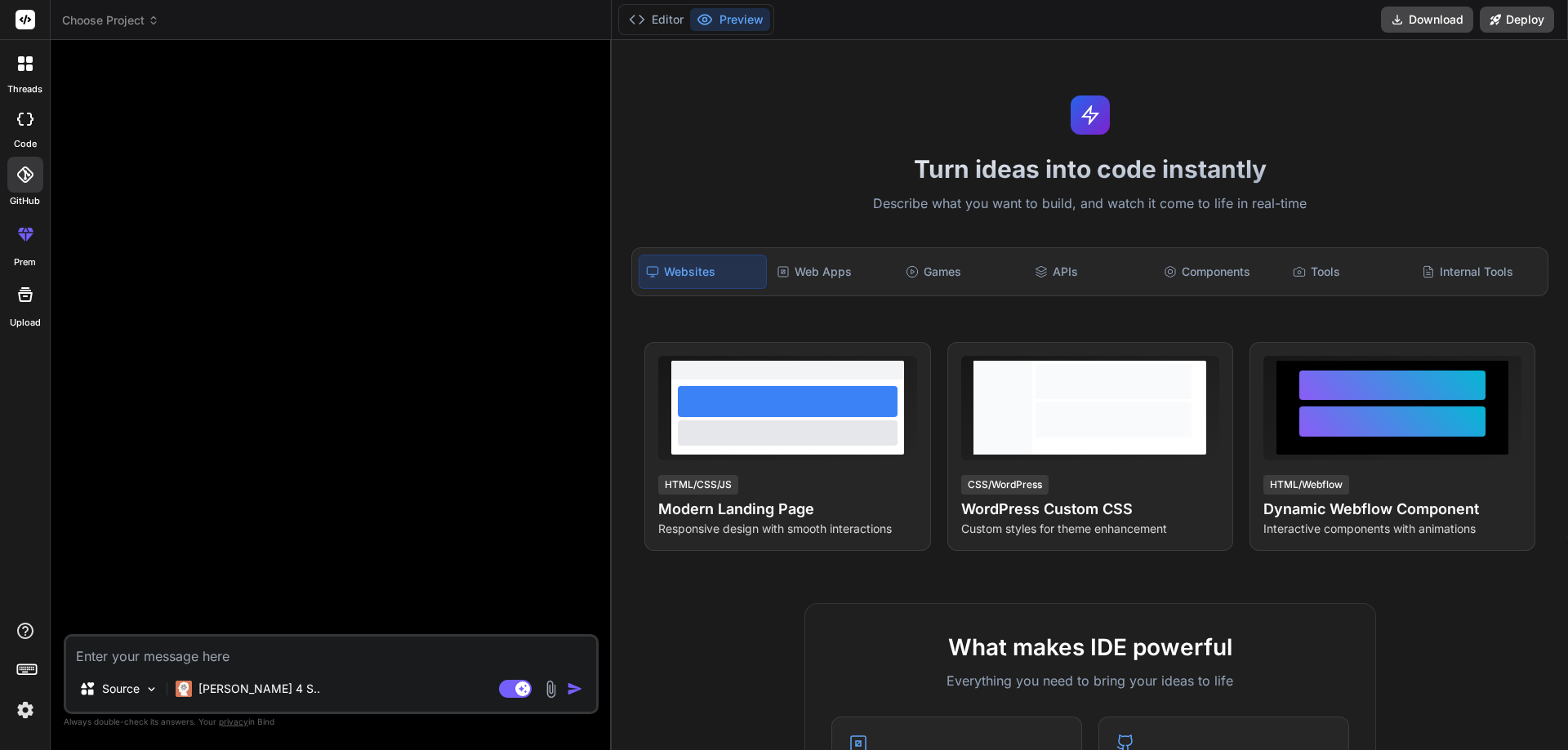
click at [351, 670] on div "Source Claude 4 S.. Agent Mode. When this toggle is activated, AI automatically…" at bounding box center [331, 674] width 535 height 80
click at [226, 682] on p "[PERSON_NAME] 4 S.." at bounding box center [259, 689] width 122 height 16
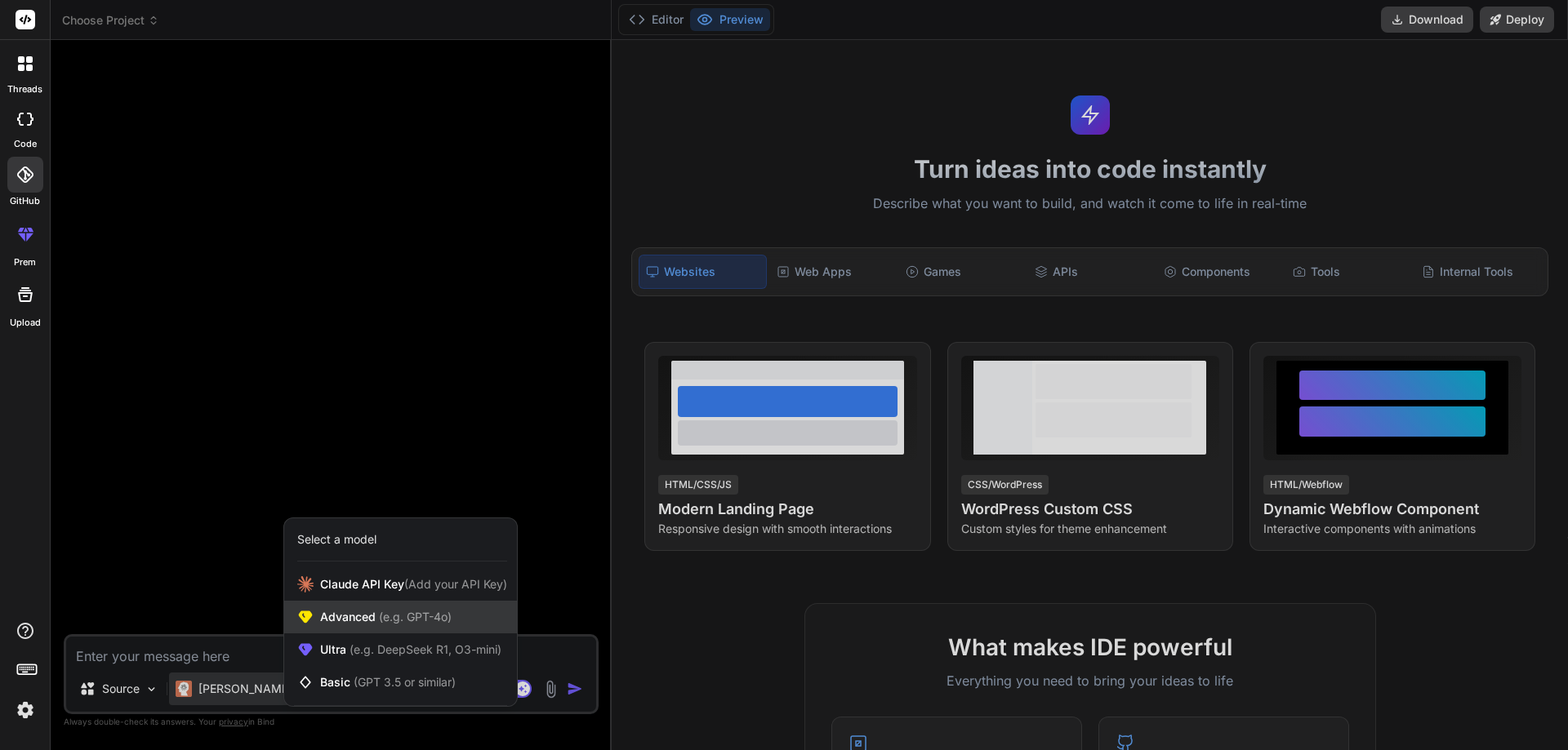
click at [369, 615] on span "Advanced (e.g. GPT-4o)" at bounding box center [386, 617] width 132 height 16
type textarea "x"
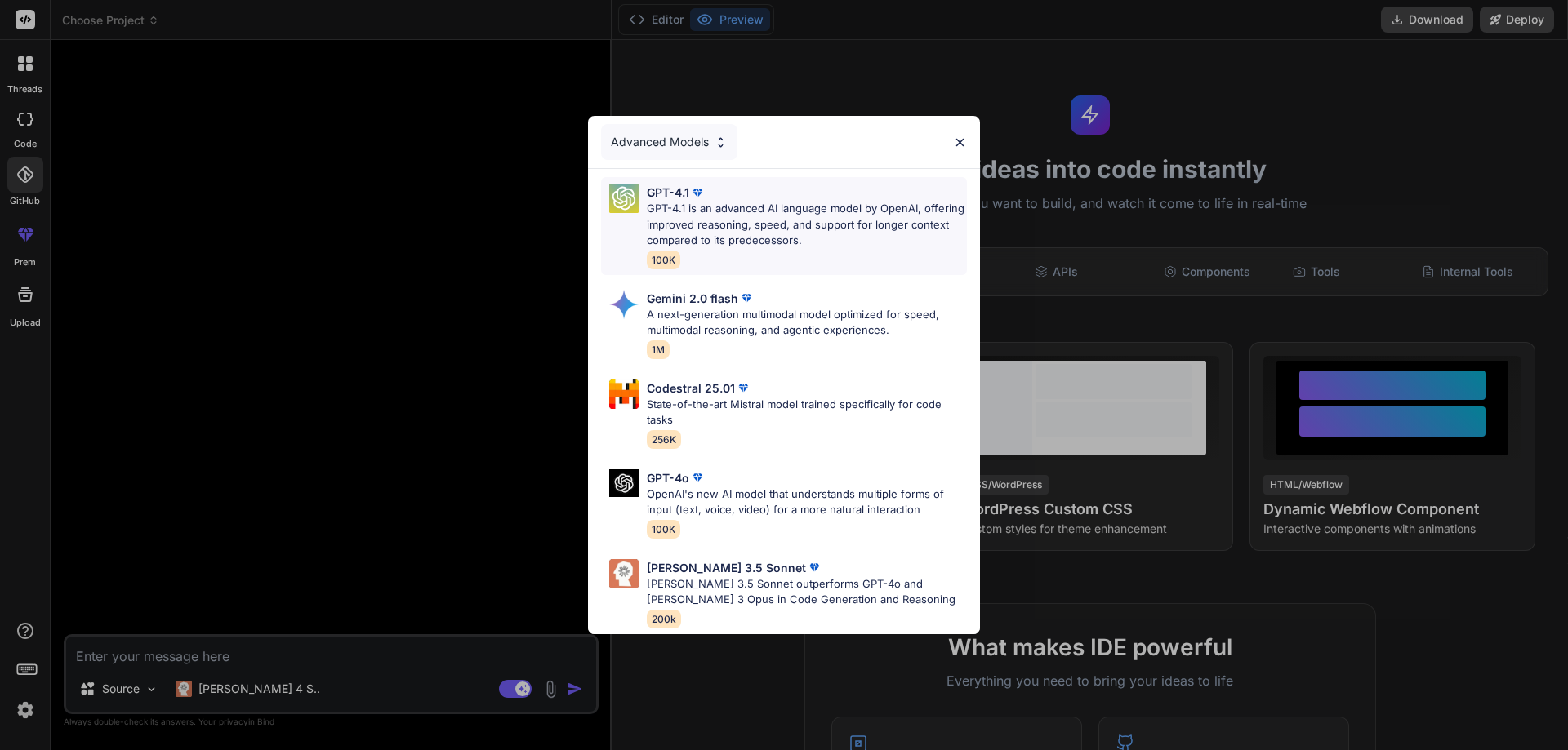
click at [775, 262] on div "GPT-4.1 GPT-4.1 is an advanced AI language model by OpenAI, offering improved r…" at bounding box center [807, 226] width 320 height 85
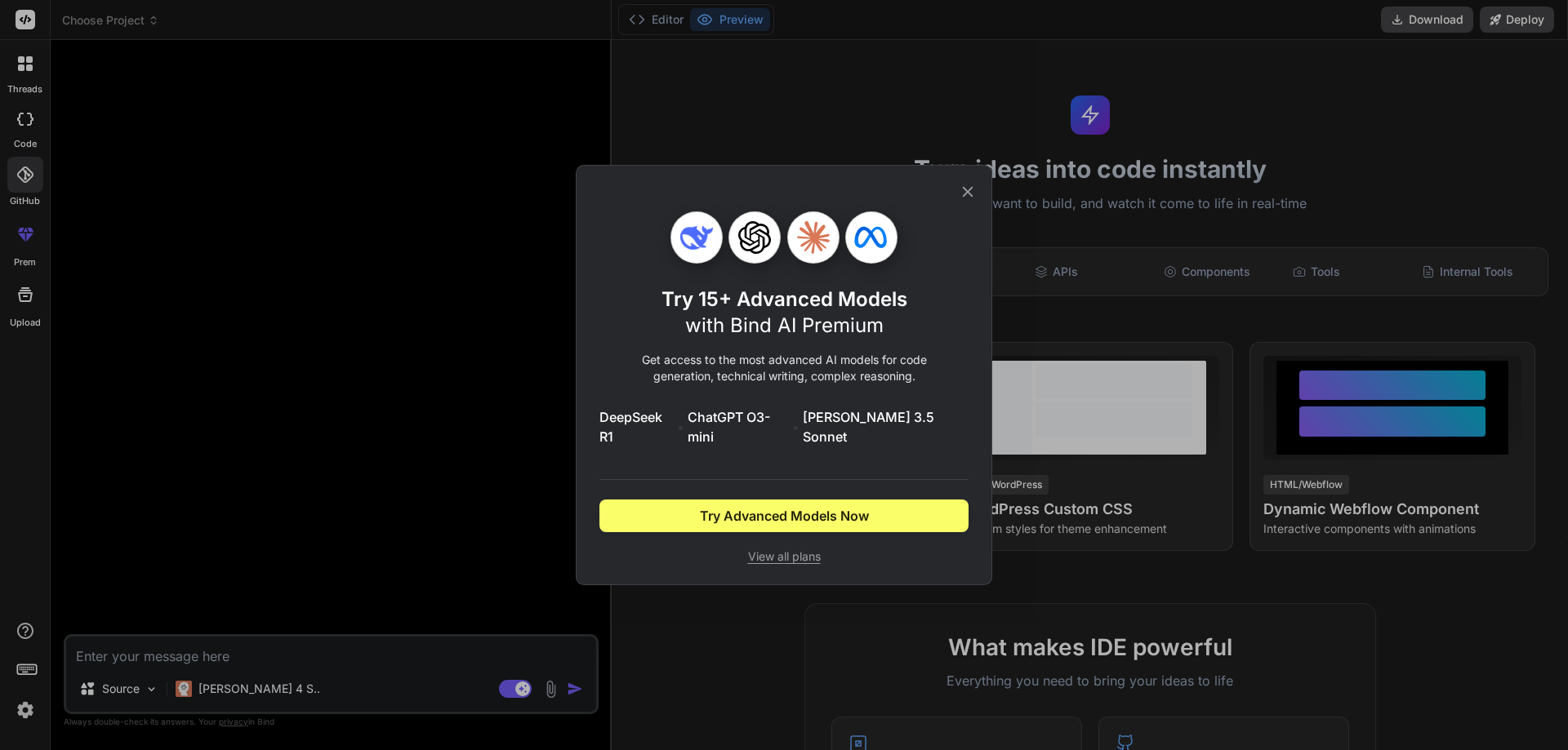
drag, startPoint x: 968, startPoint y: 202, endPoint x: 951, endPoint y: 216, distance: 22.0
click at [968, 197] on icon at bounding box center [968, 193] width 11 height 11
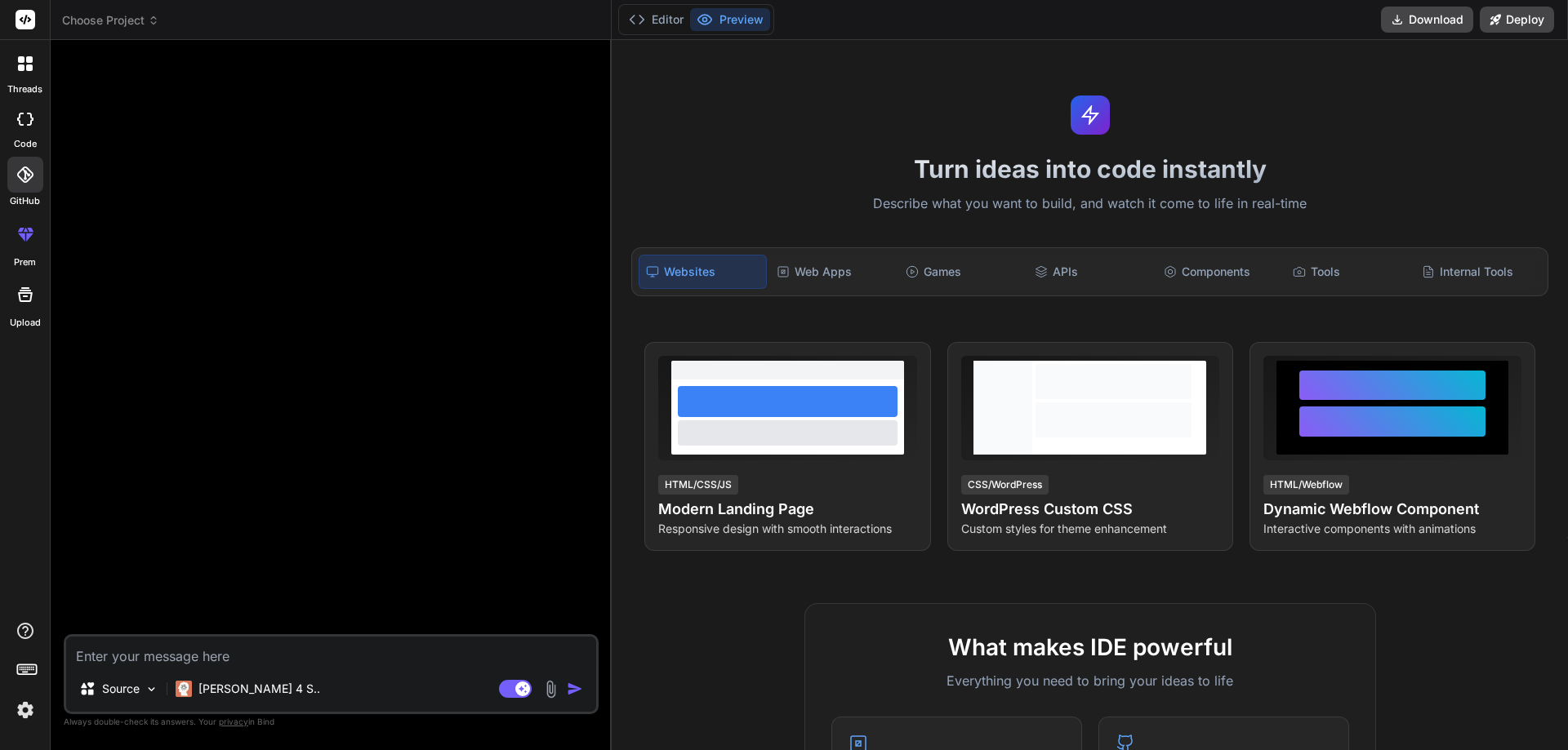
click at [308, 659] on textarea at bounding box center [331, 651] width 530 height 30
type textarea "h"
type textarea "x"
type textarea "hi"
type textarea "x"
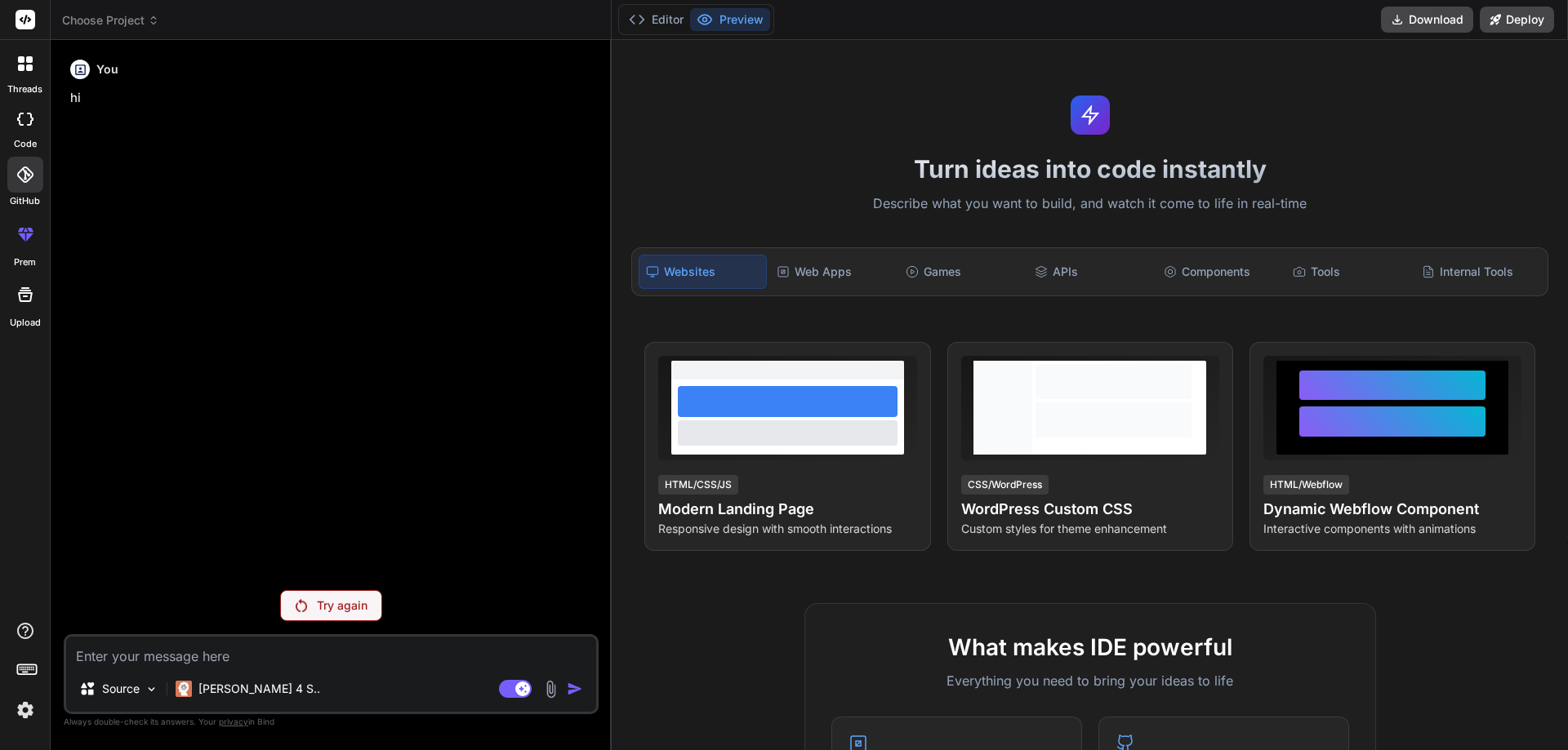
click at [290, 613] on div "Try again" at bounding box center [331, 606] width 102 height 31
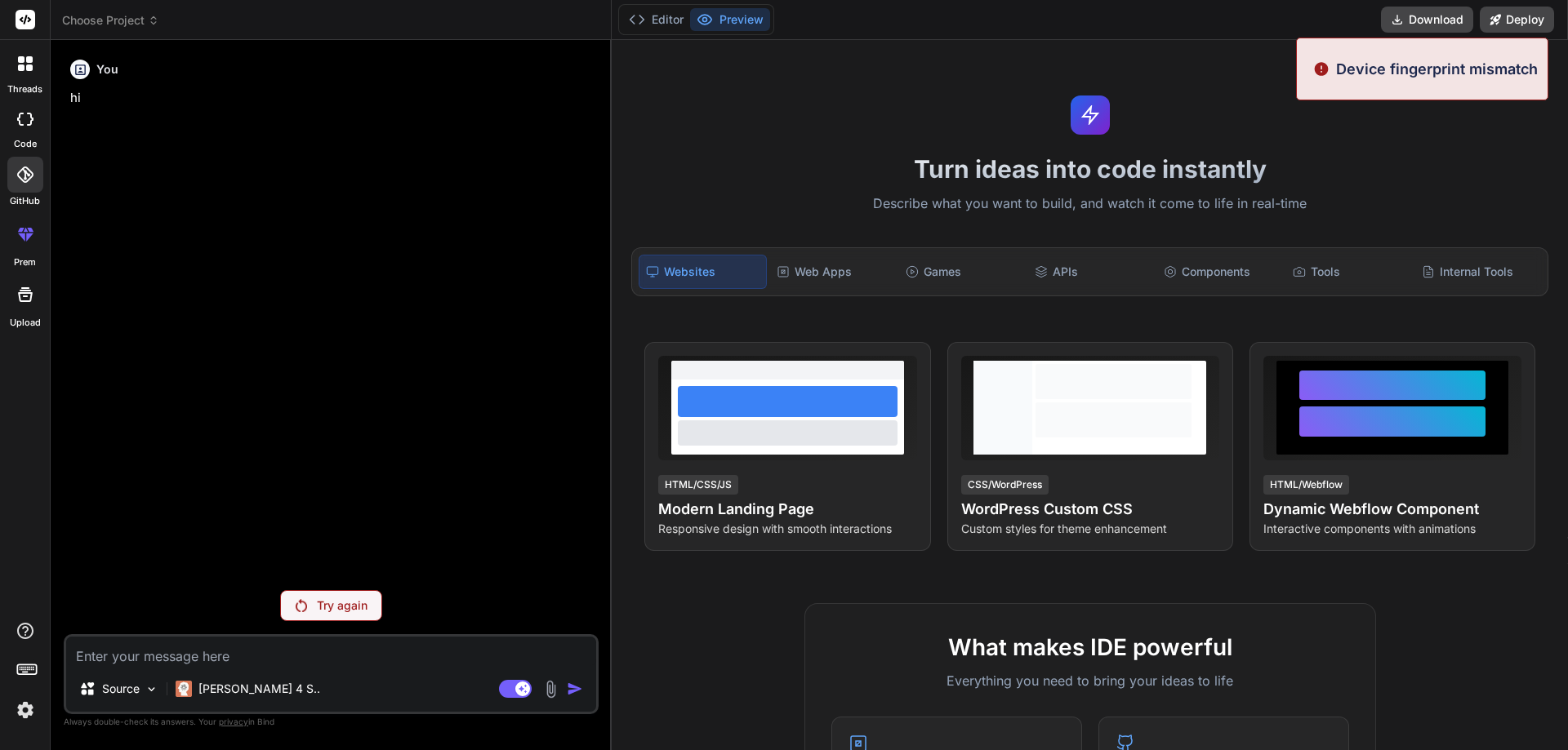
click at [290, 613] on div "Try again" at bounding box center [331, 606] width 102 height 31
click at [132, 688] on p "Source" at bounding box center [121, 689] width 38 height 16
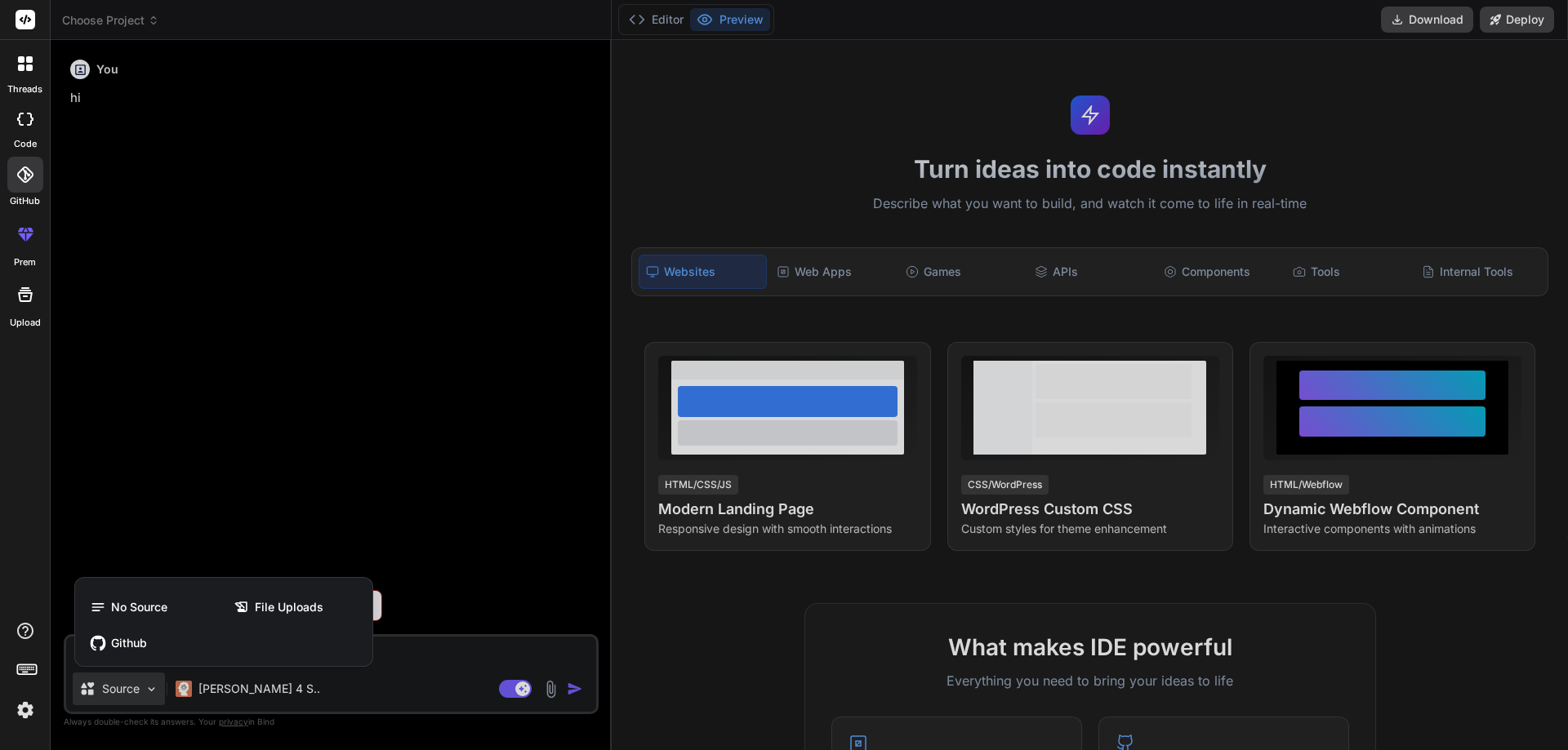
click at [231, 691] on div at bounding box center [784, 375] width 1568 height 750
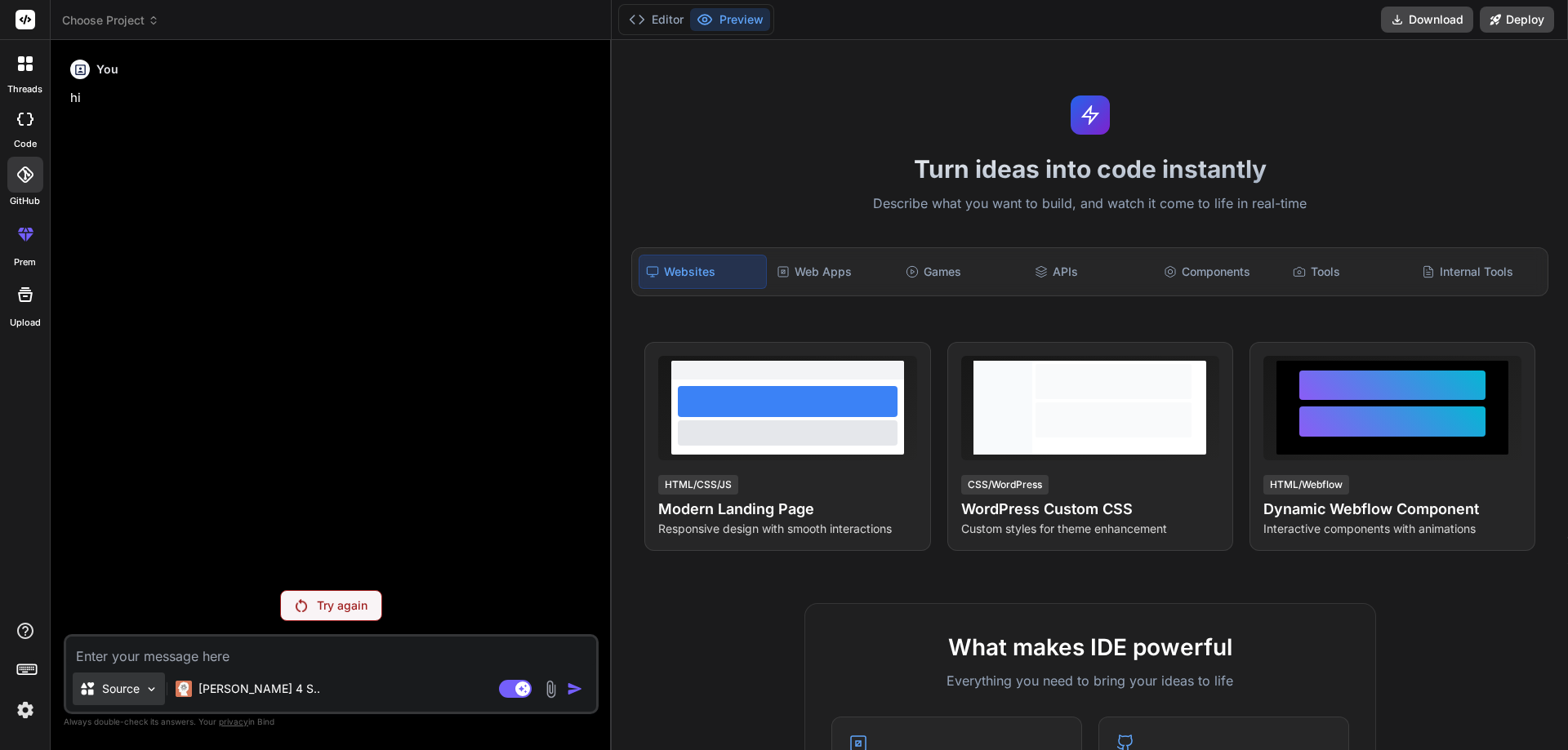
click at [139, 688] on p "Source" at bounding box center [121, 689] width 38 height 16
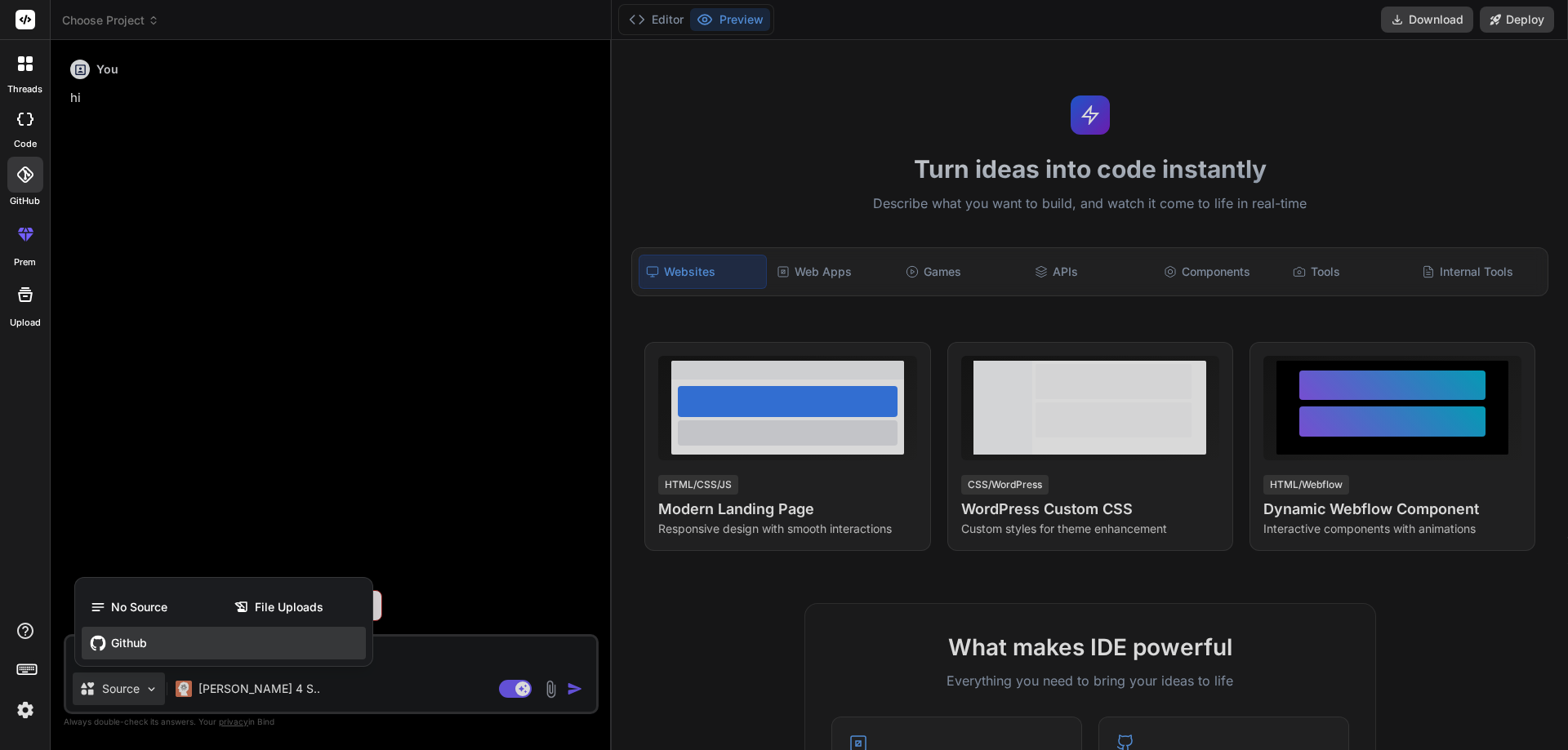
click at [127, 635] on span "Github" at bounding box center [129, 643] width 36 height 16
type textarea "x"
